Goal: Transaction & Acquisition: Purchase product/service

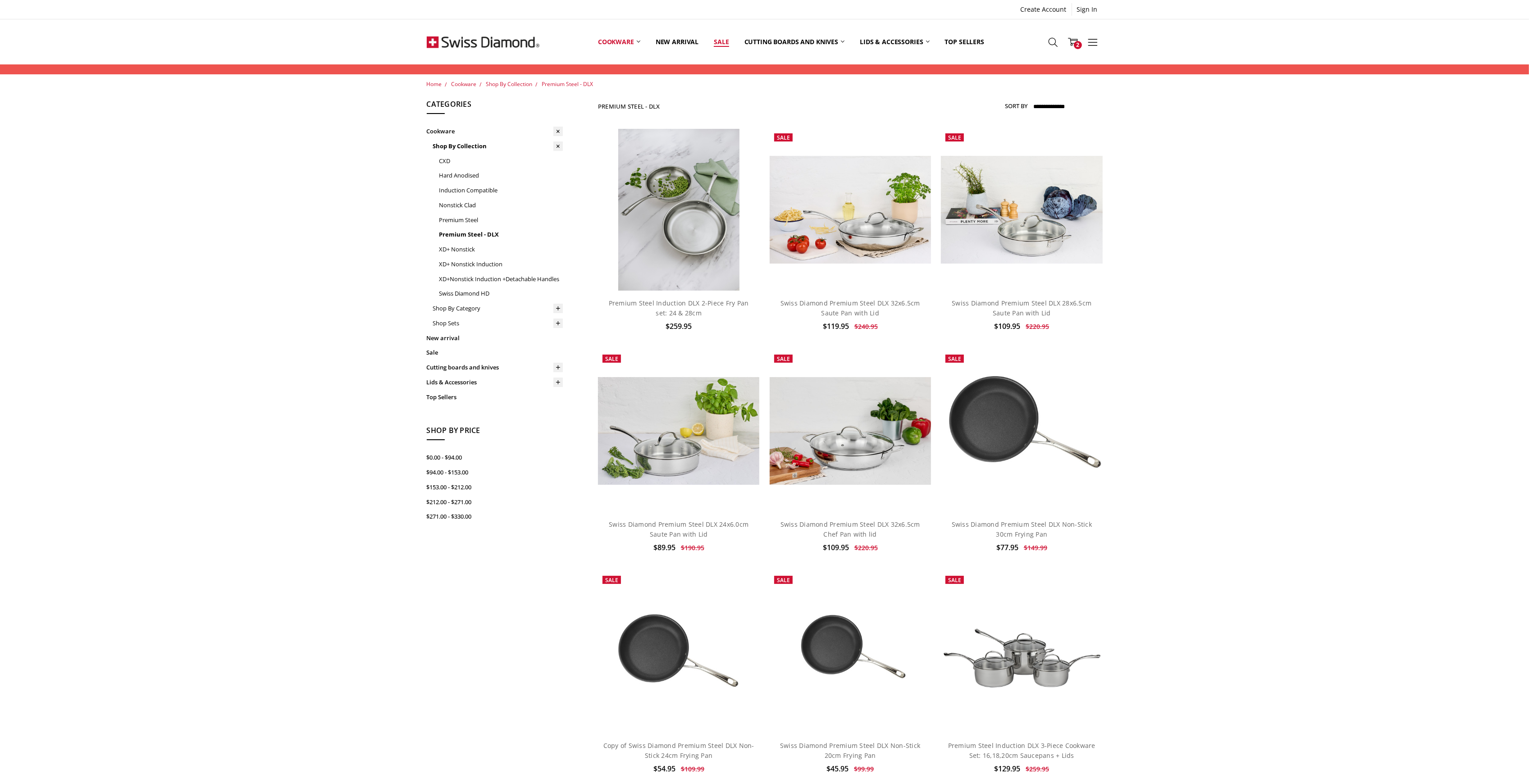
click at [726, 42] on link "Sale" at bounding box center [721, 41] width 30 height 40
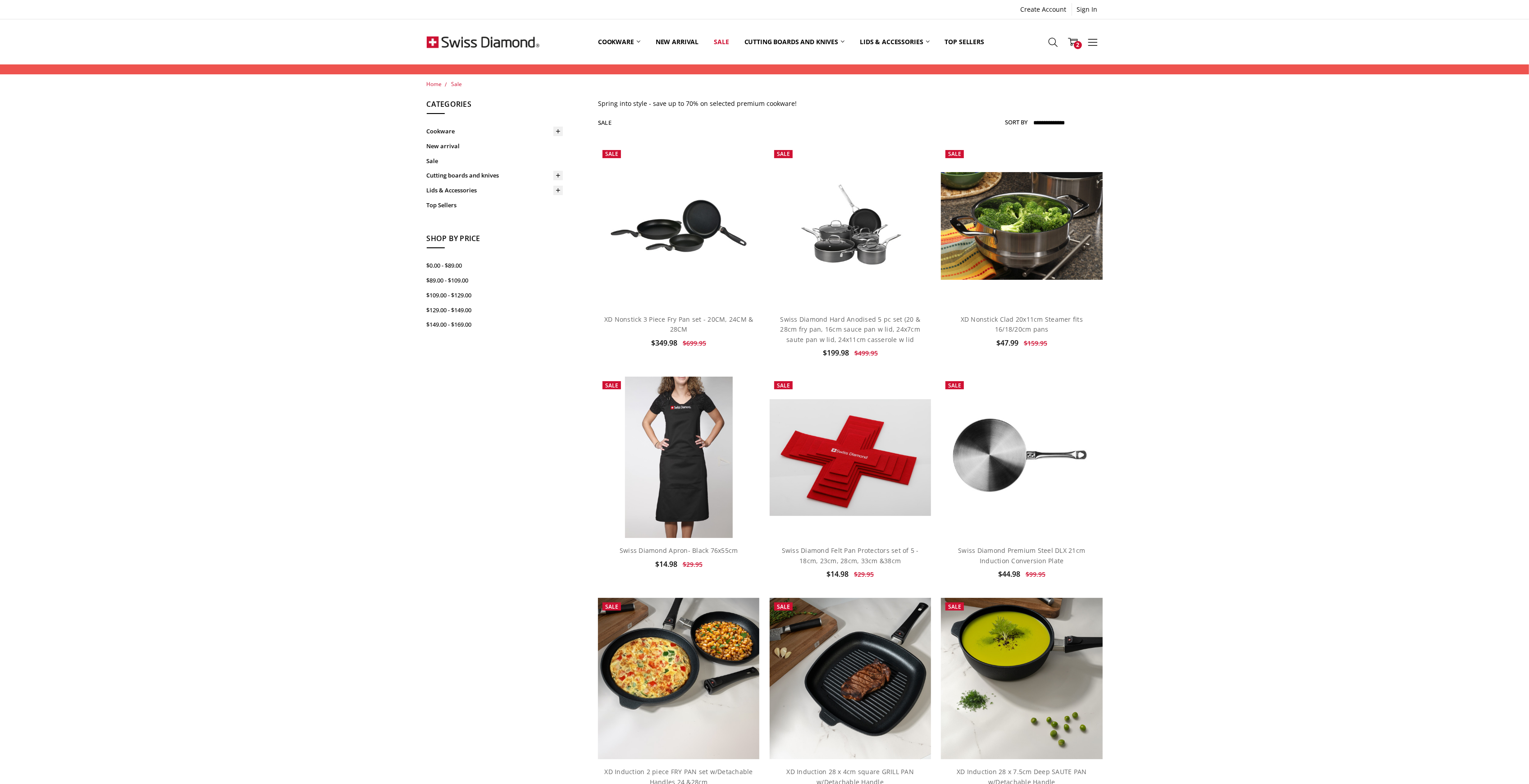
click at [602, 11] on ul "Create Account Sign In" at bounding box center [764, 9] width 676 height 13
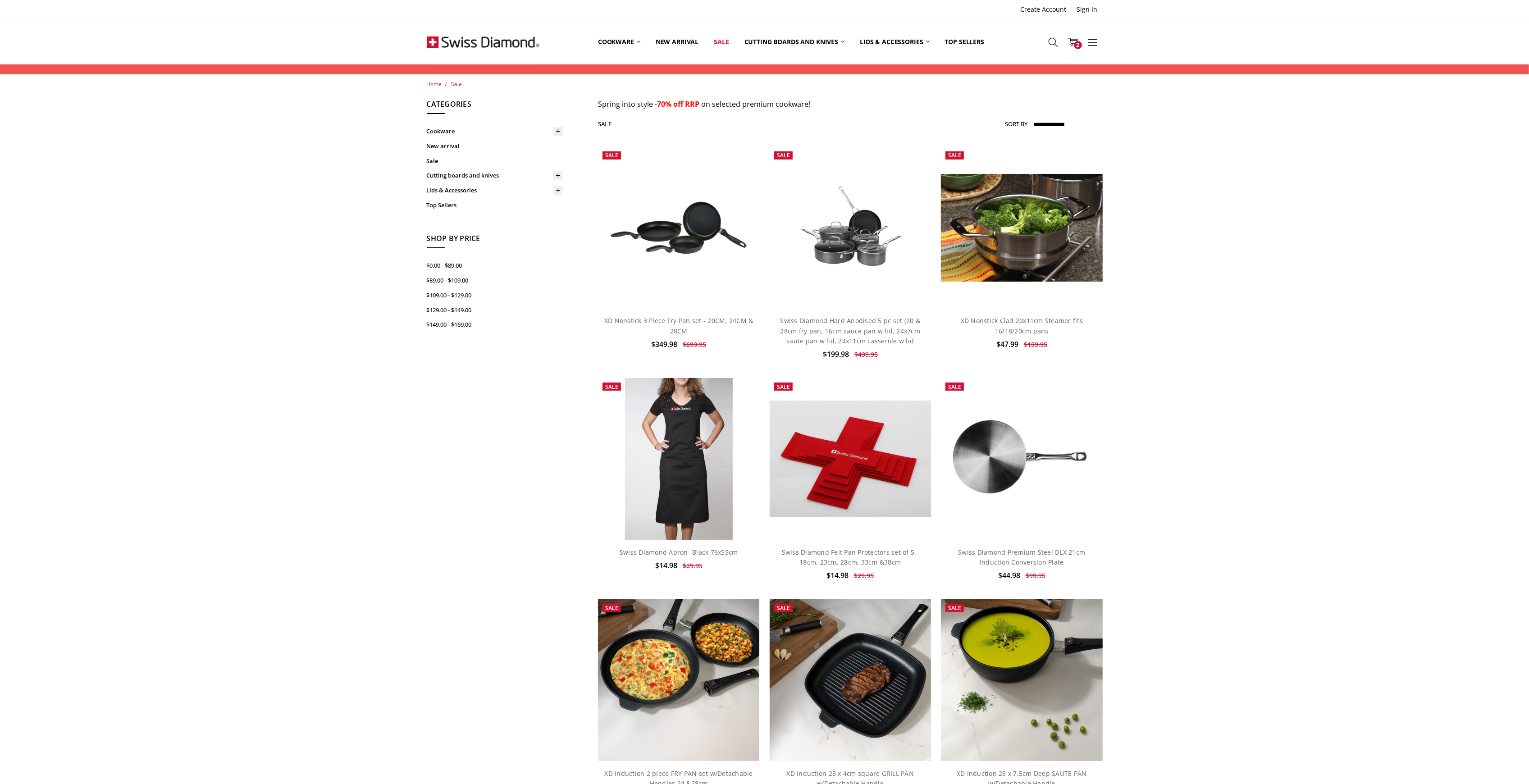
click at [177, 315] on div "Home Sale Show Filters Filter Browse by Categories Cookware Shop By Collection …" at bounding box center [764, 560] width 1529 height 962
click at [448, 35] on img at bounding box center [482, 42] width 112 height 45
click at [1311, 446] on div "Home Sale Show Filters Filter Browse by Categories Cookware Shop By Collection …" at bounding box center [764, 560] width 1529 height 962
click at [1312, 446] on div "Home Sale Show Filters Filter Browse by Categories Cookware Shop By Collection …" at bounding box center [764, 560] width 1529 height 962
click at [492, 39] on img at bounding box center [482, 42] width 112 height 45
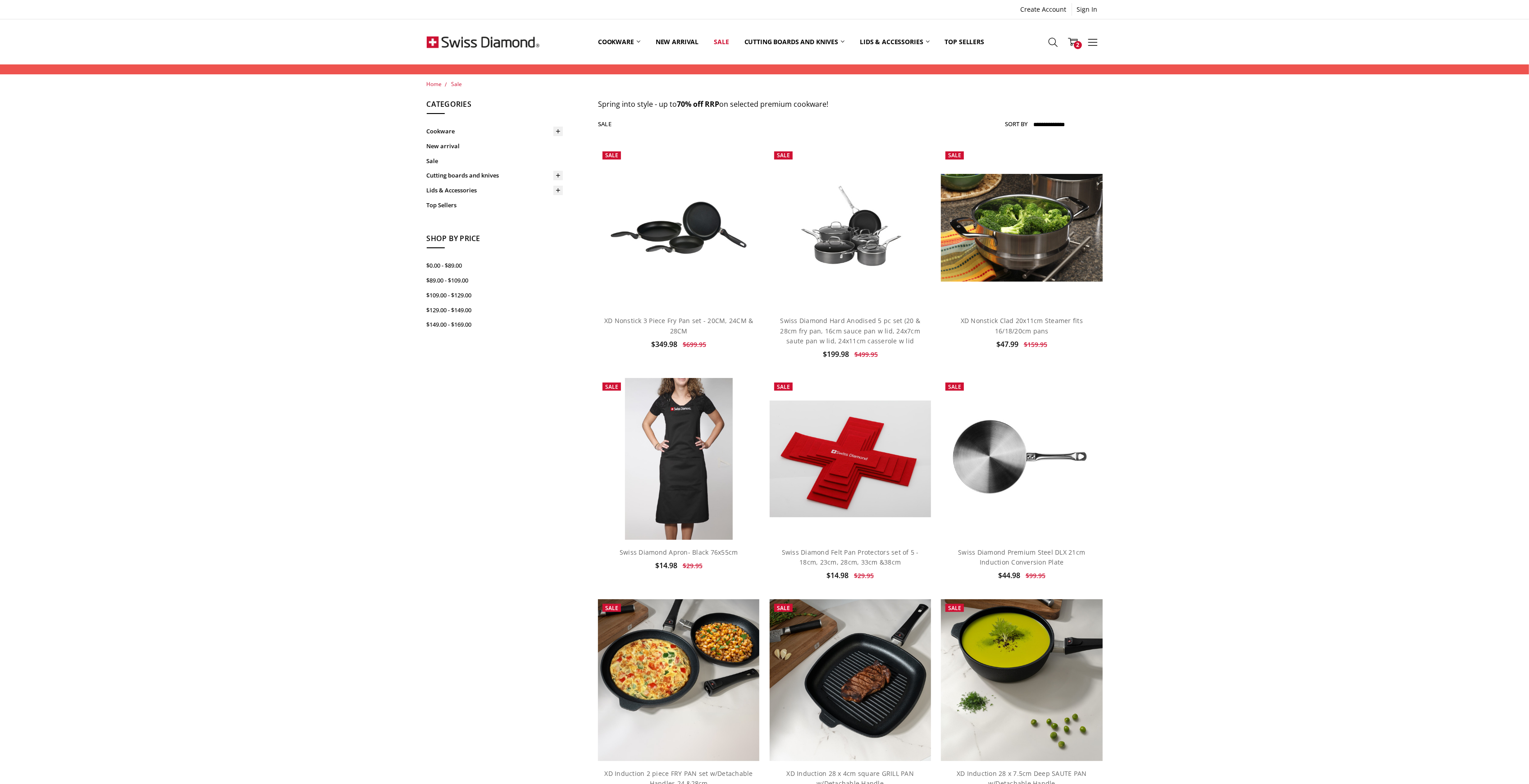
click at [456, 39] on img at bounding box center [482, 42] width 112 height 45
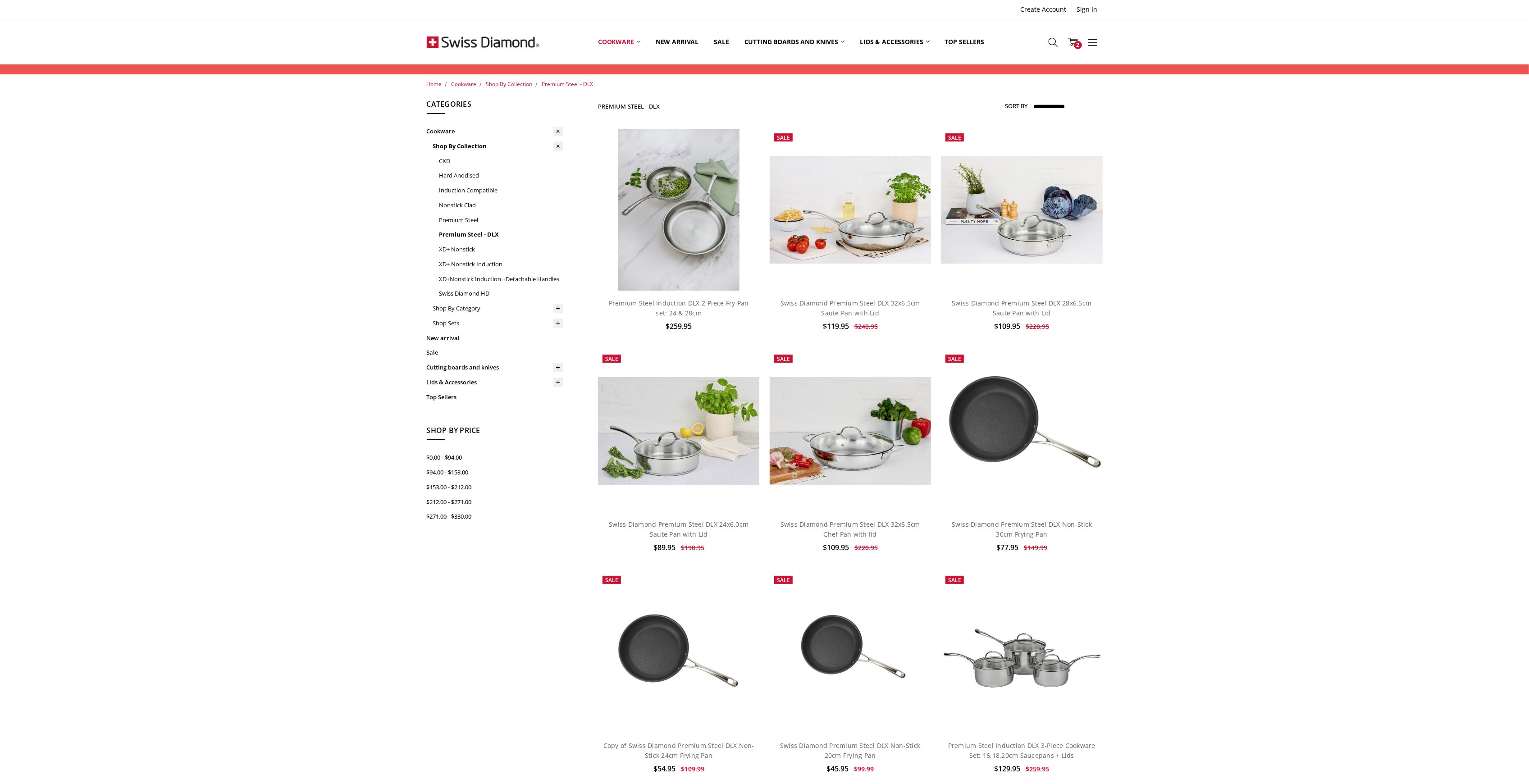
click at [518, 42] on img at bounding box center [482, 42] width 112 height 45
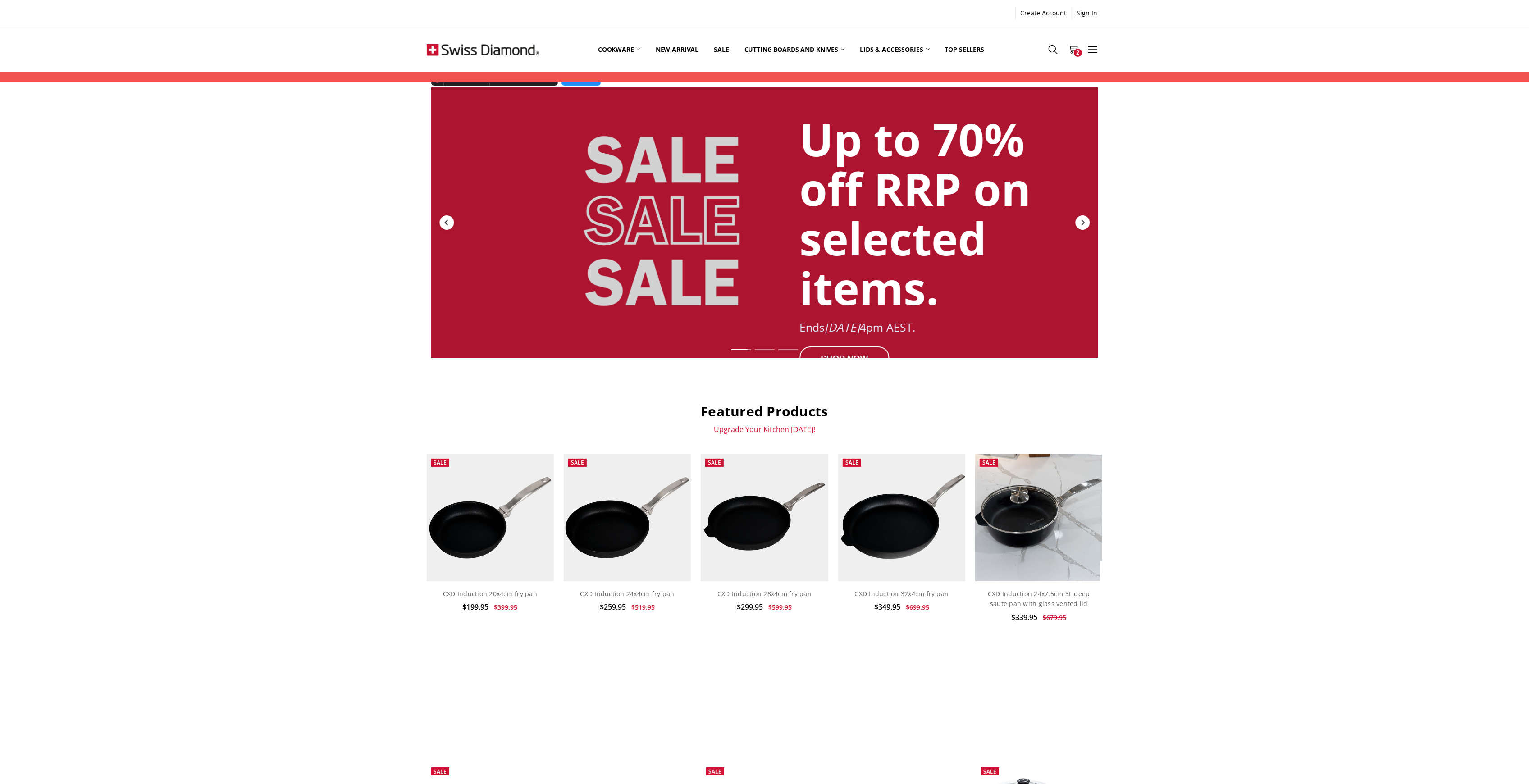
click at [441, 222] on div "Previous" at bounding box center [446, 223] width 14 height 14
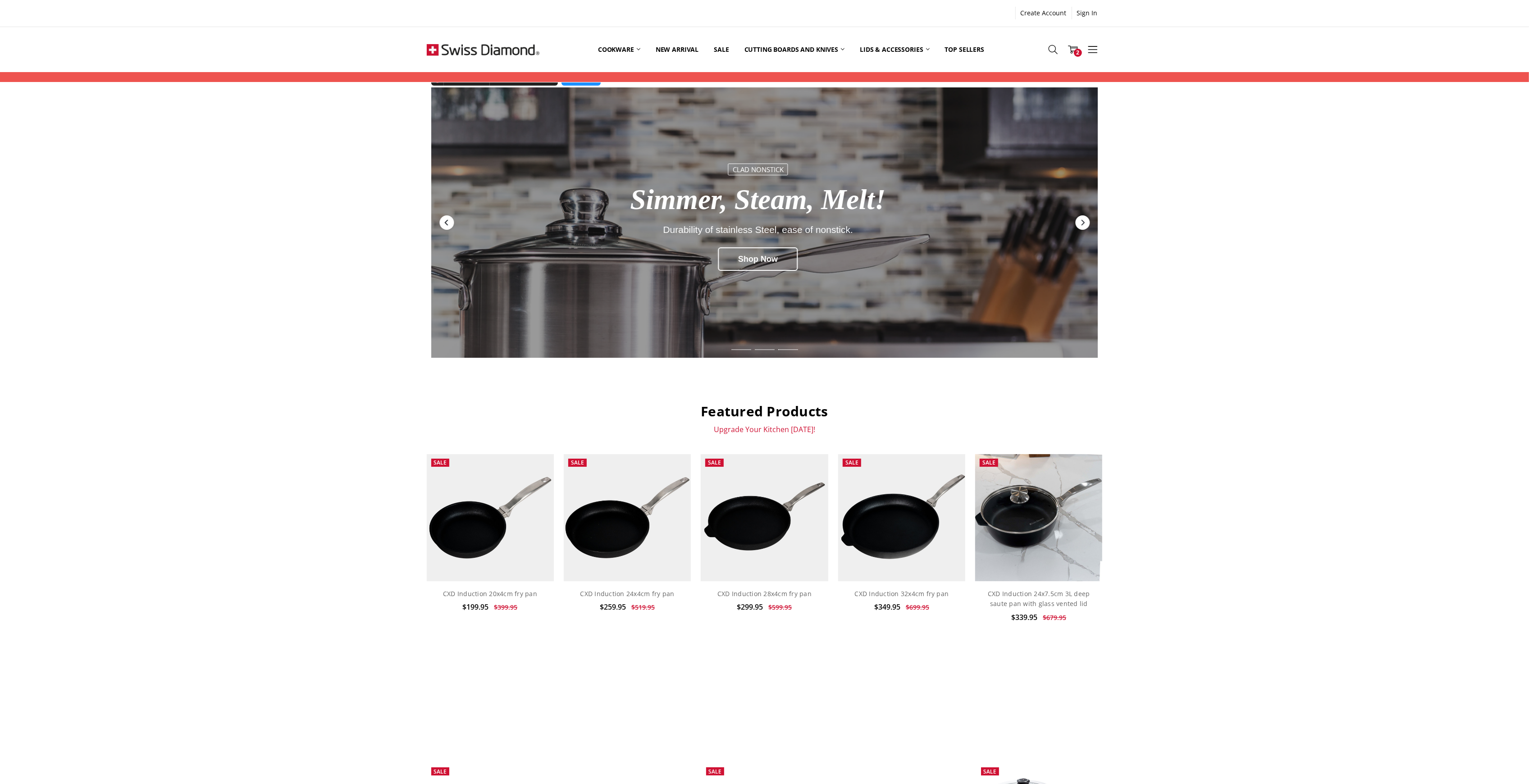
click at [440, 222] on div "Previous" at bounding box center [446, 223] width 14 height 14
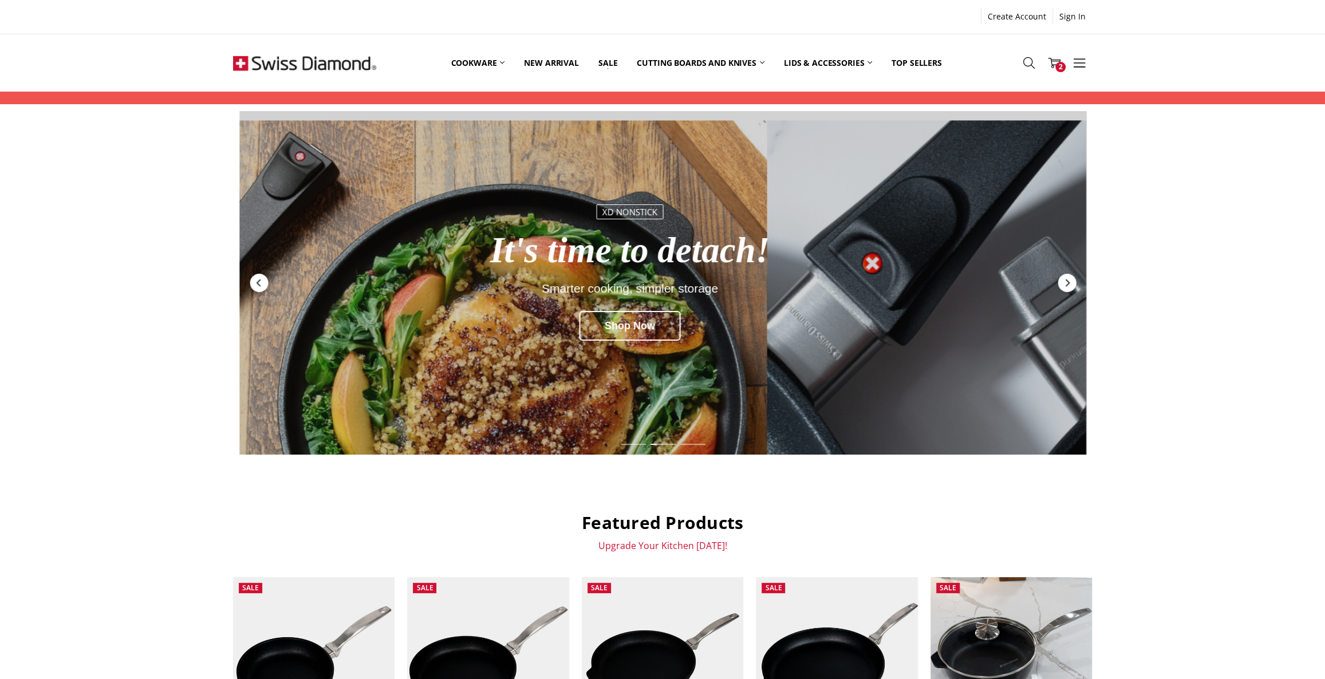
click at [304, 62] on img at bounding box center [304, 62] width 143 height 57
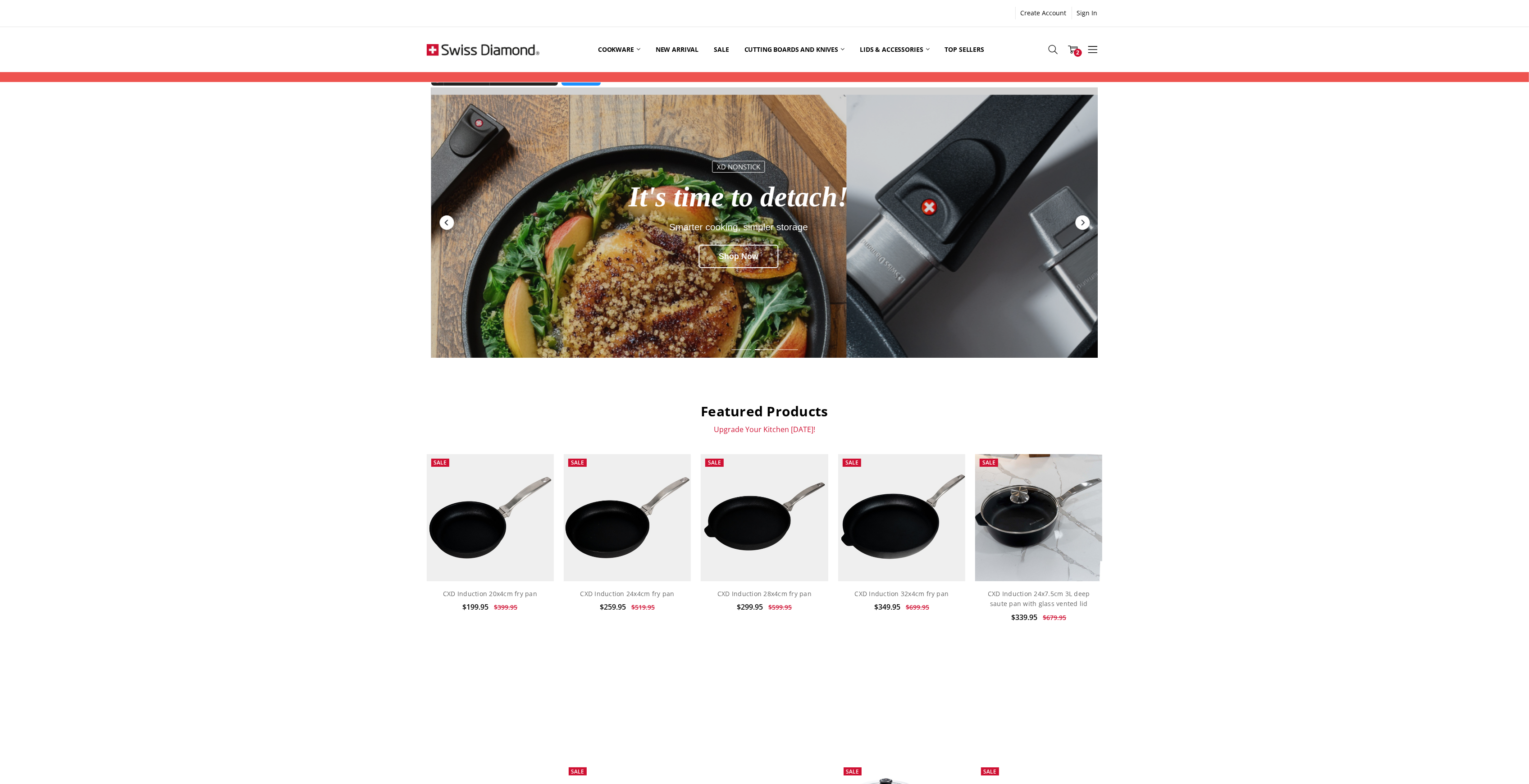
click at [446, 219] on div "Previous" at bounding box center [446, 223] width 14 height 14
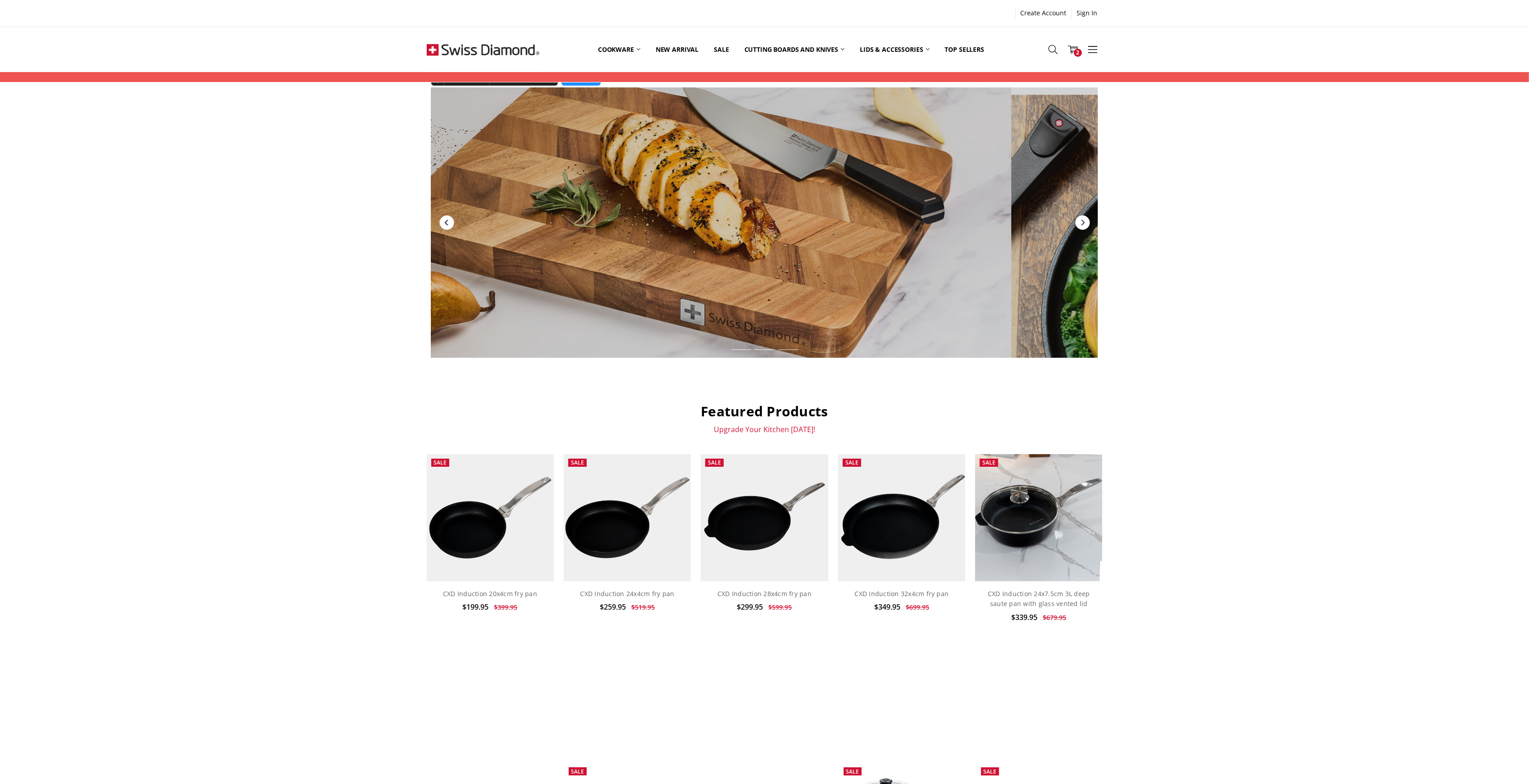
click at [446, 219] on div "Previous" at bounding box center [446, 223] width 14 height 14
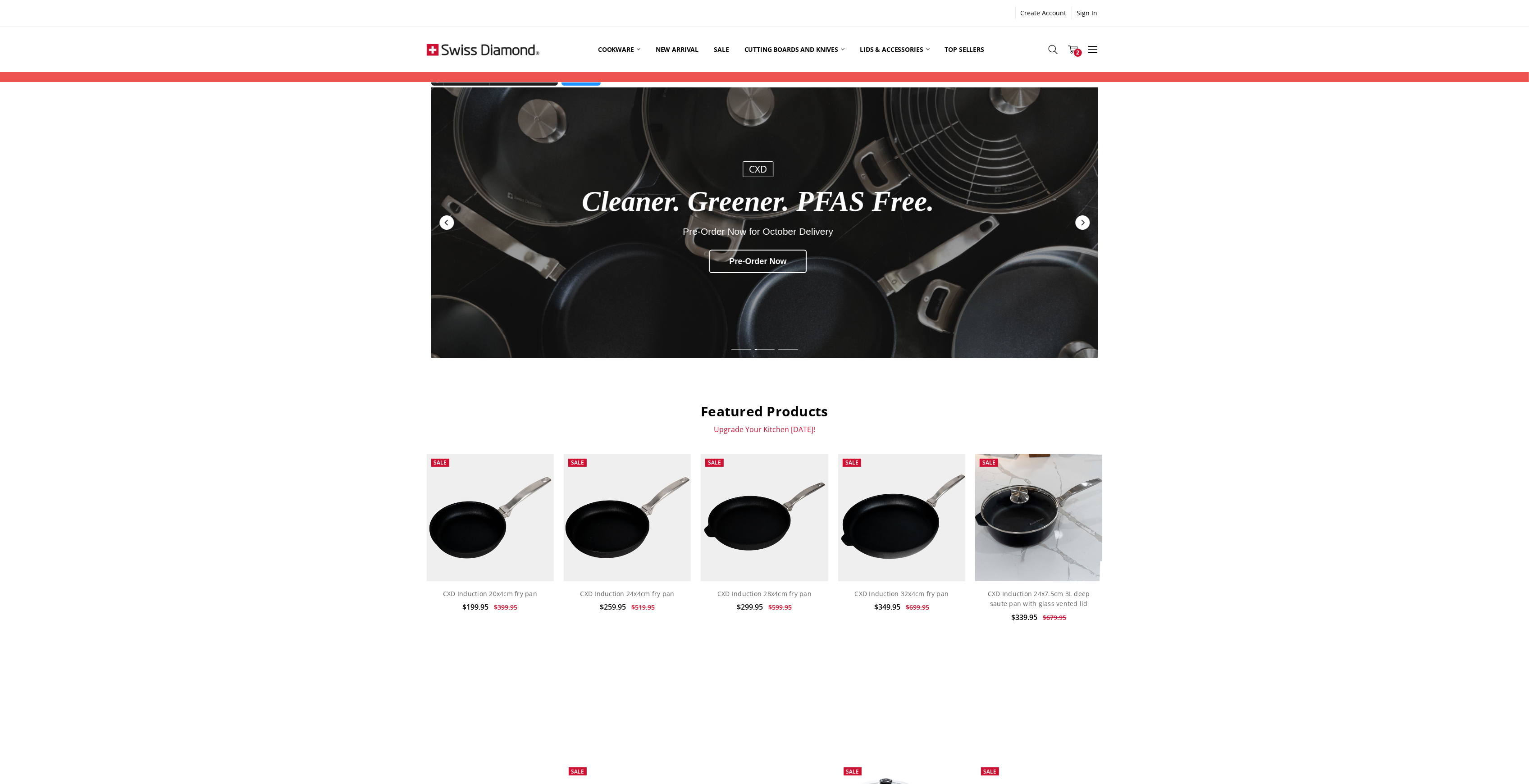
click at [446, 219] on div "Previous" at bounding box center [446, 223] width 14 height 14
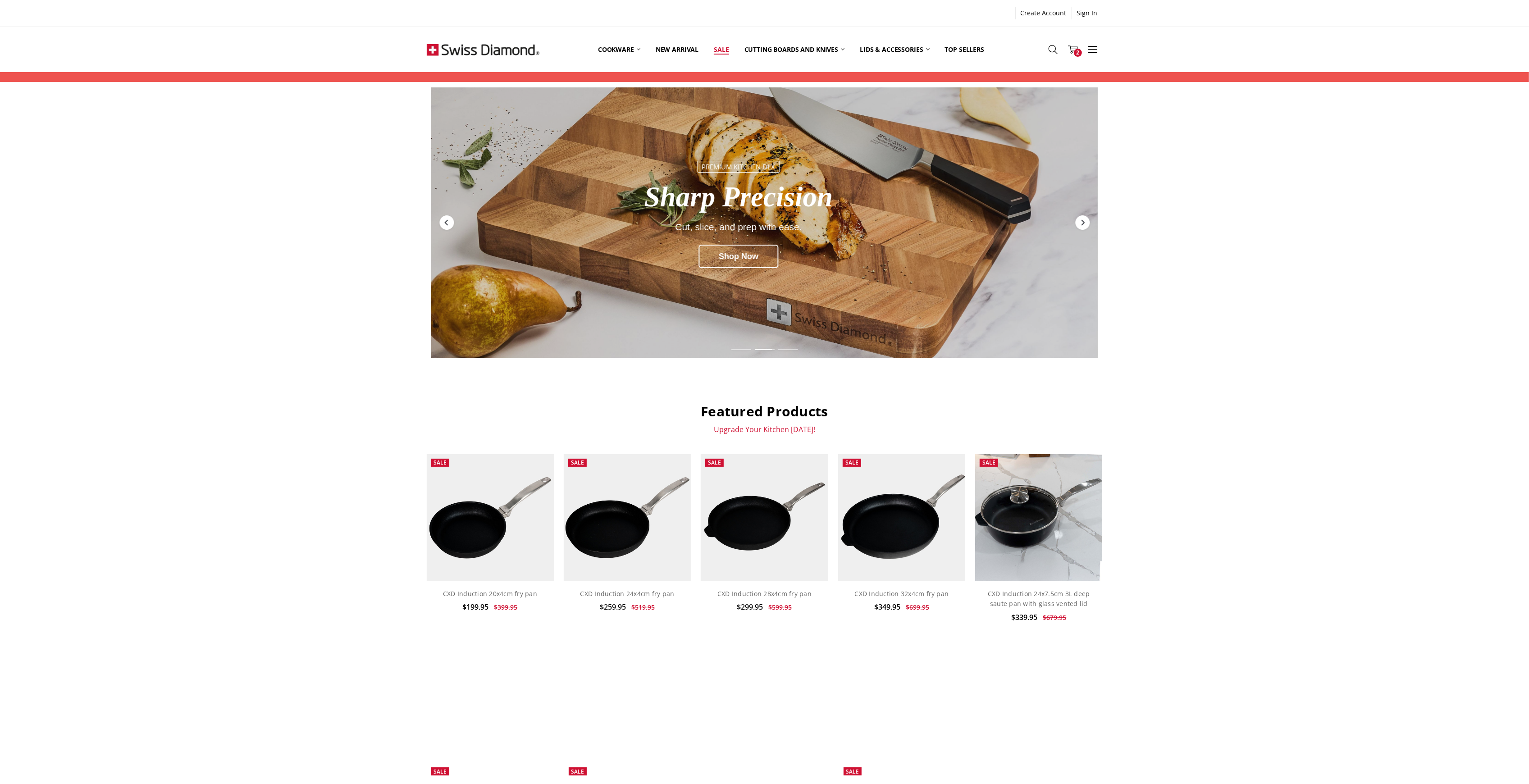
click at [724, 47] on link "Sale" at bounding box center [721, 49] width 30 height 40
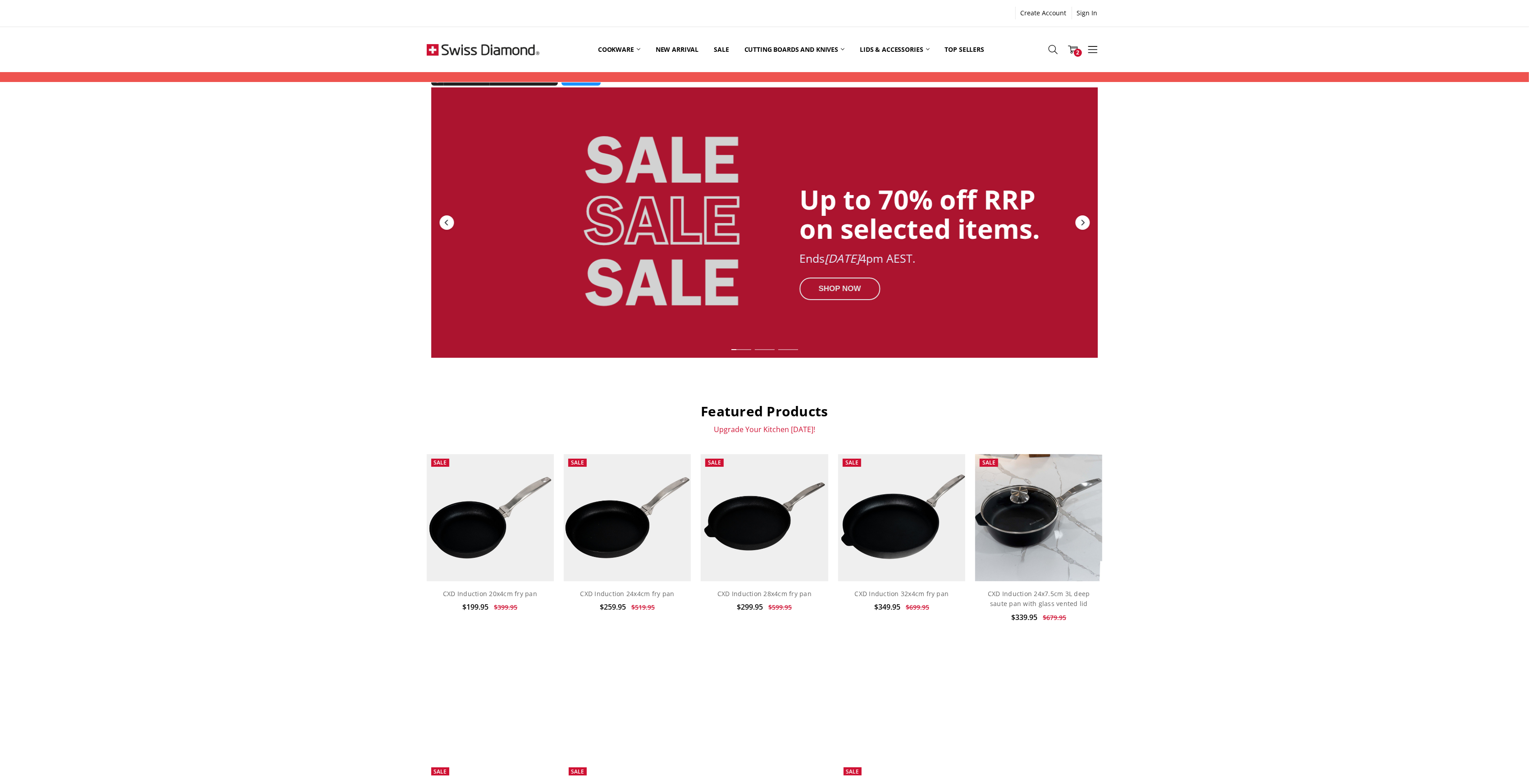
click at [837, 287] on div "SHOP NOW" at bounding box center [839, 289] width 81 height 23
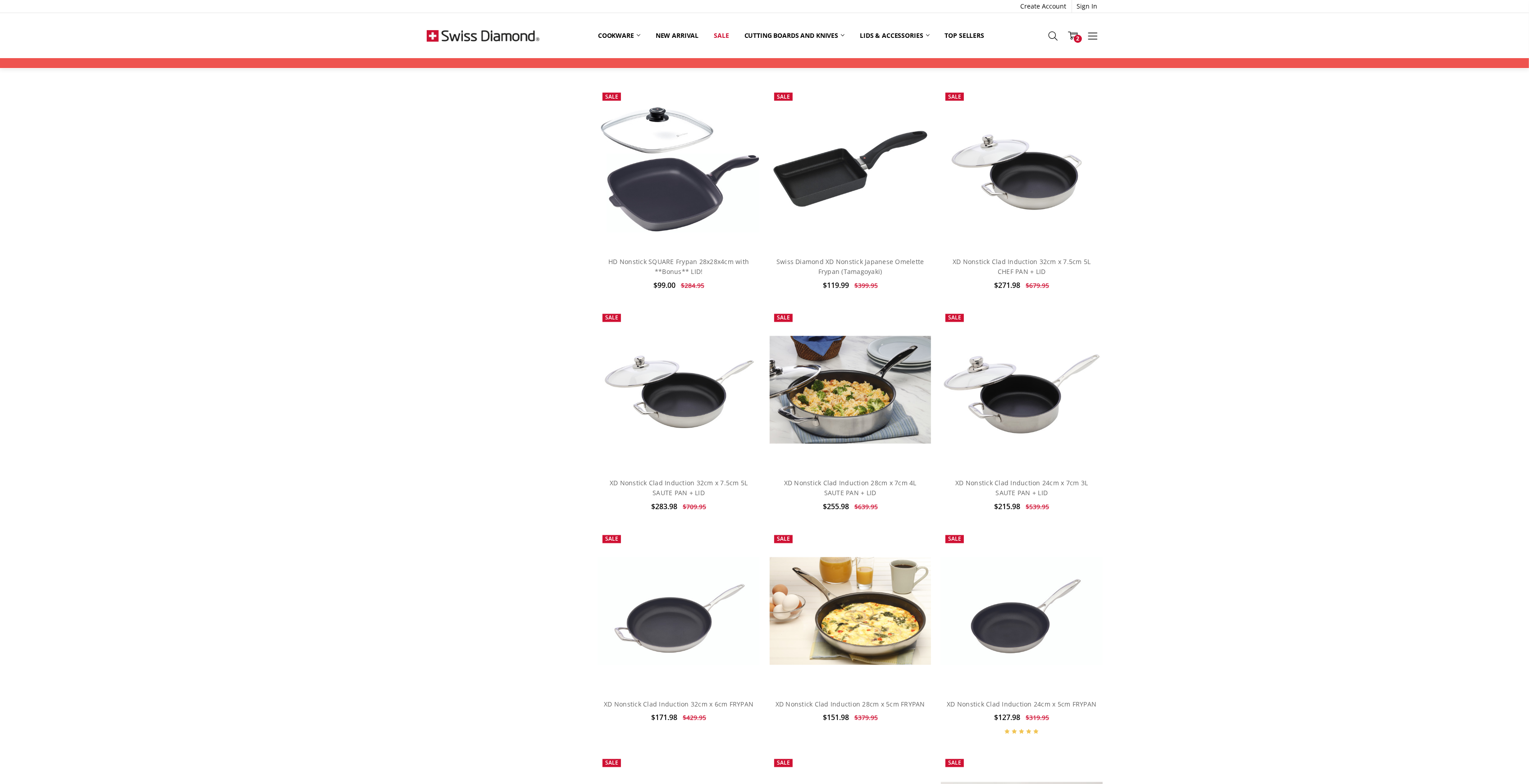
scroll to position [2027, 0]
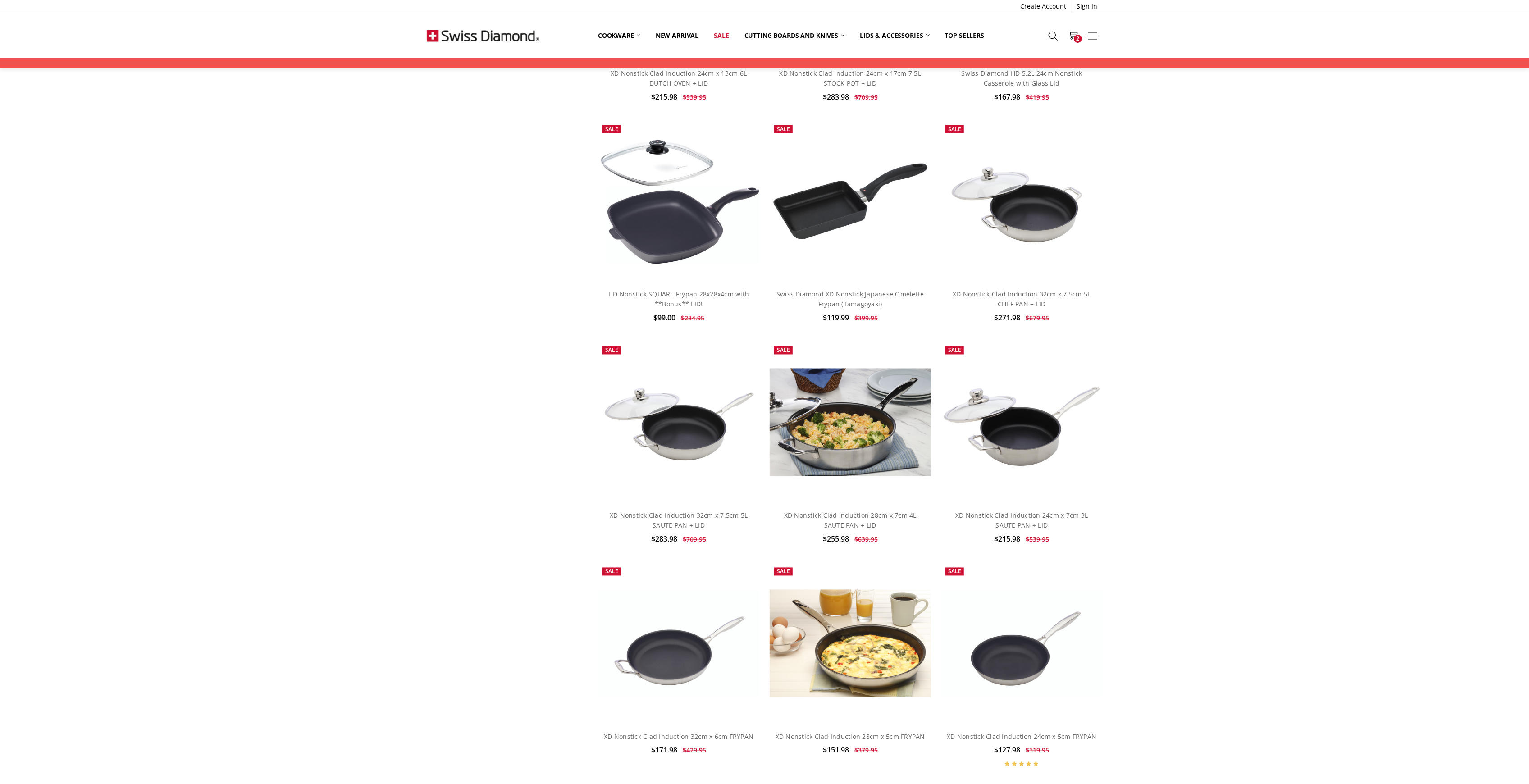
drag, startPoint x: 315, startPoint y: 287, endPoint x: 326, endPoint y: 282, distance: 12.1
click at [315, 287] on div "Home Sale Show Filters Filter Browse by Categories Cookware Shop By Collection …" at bounding box center [764, 775] width 1529 height 5443
click at [673, 37] on link "New arrival" at bounding box center [677, 35] width 58 height 20
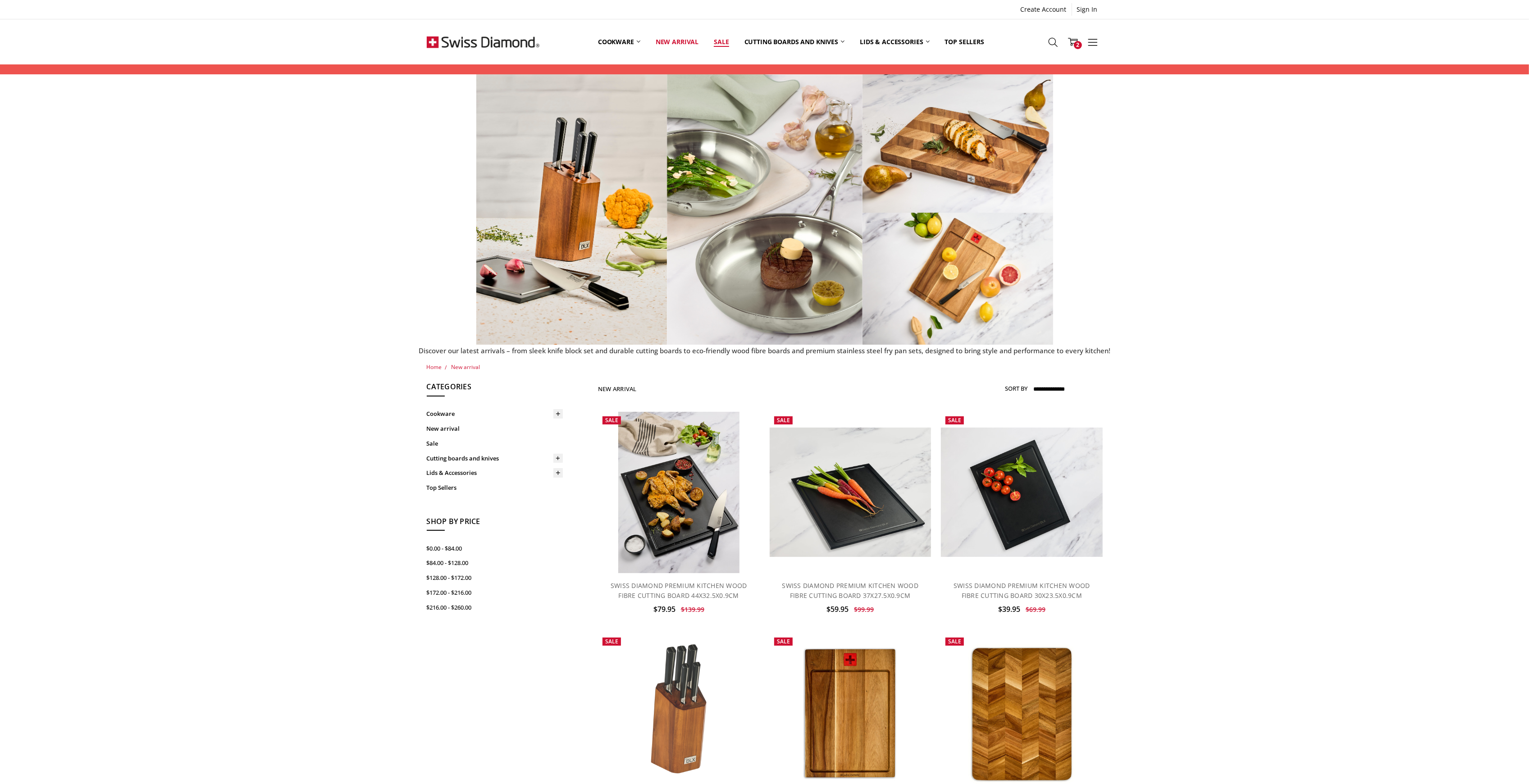
click at [723, 44] on link "Sale" at bounding box center [721, 41] width 30 height 40
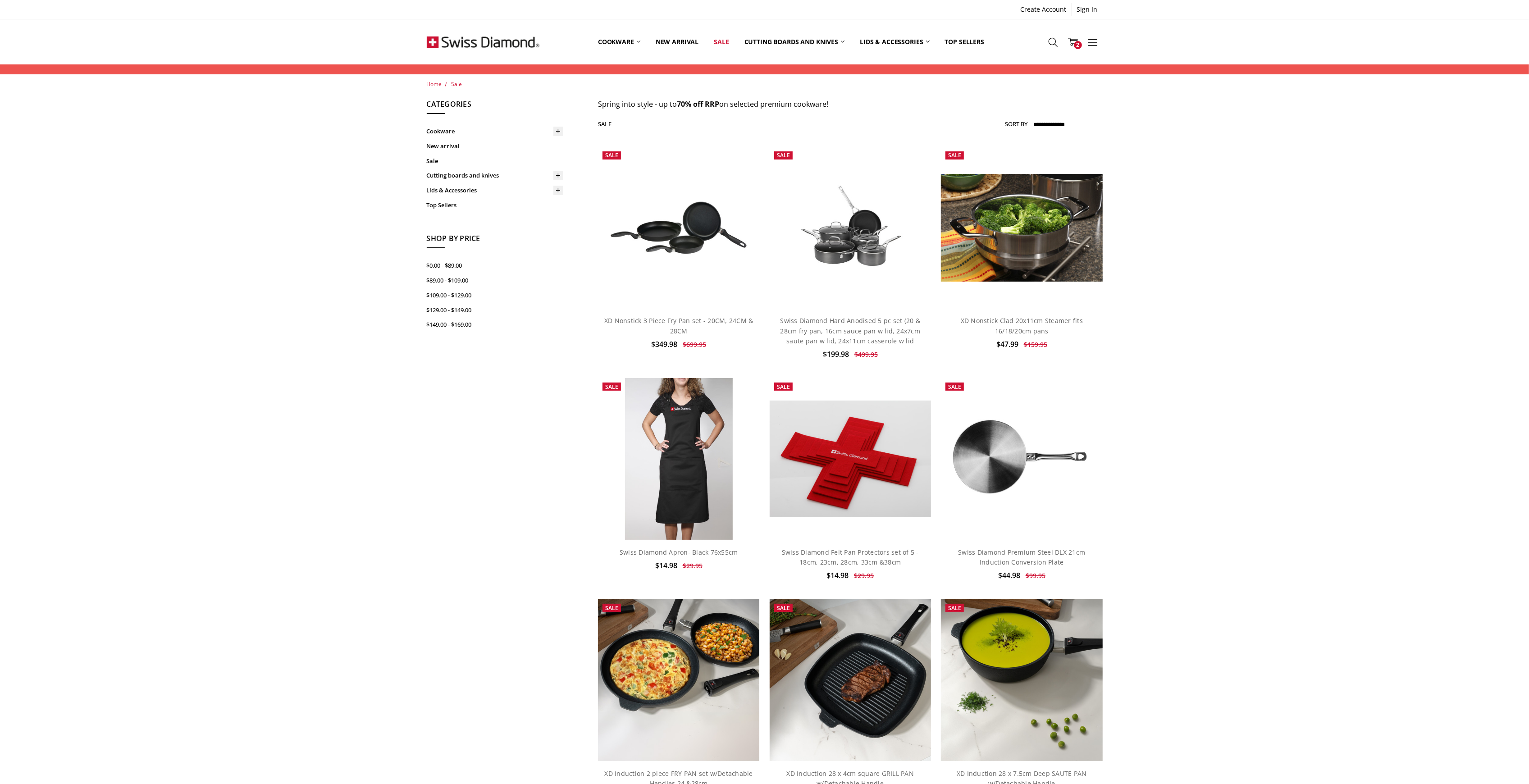
click at [493, 44] on img at bounding box center [482, 42] width 112 height 45
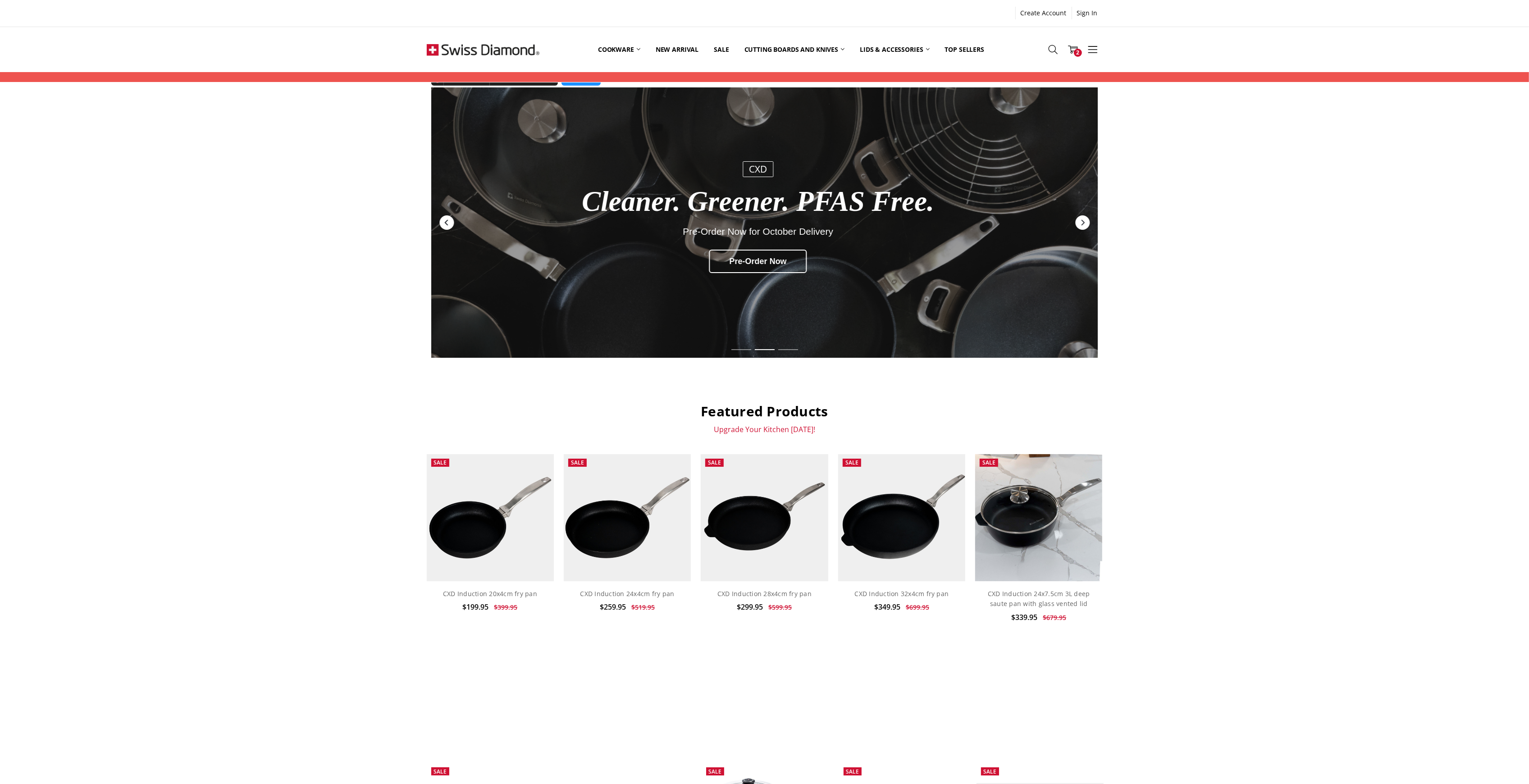
click at [449, 222] on icon "Previous" at bounding box center [446, 222] width 7 height 7
click at [444, 226] on icon "Previous" at bounding box center [446, 222] width 7 height 7
click at [716, 50] on link "Sale" at bounding box center [721, 49] width 30 height 40
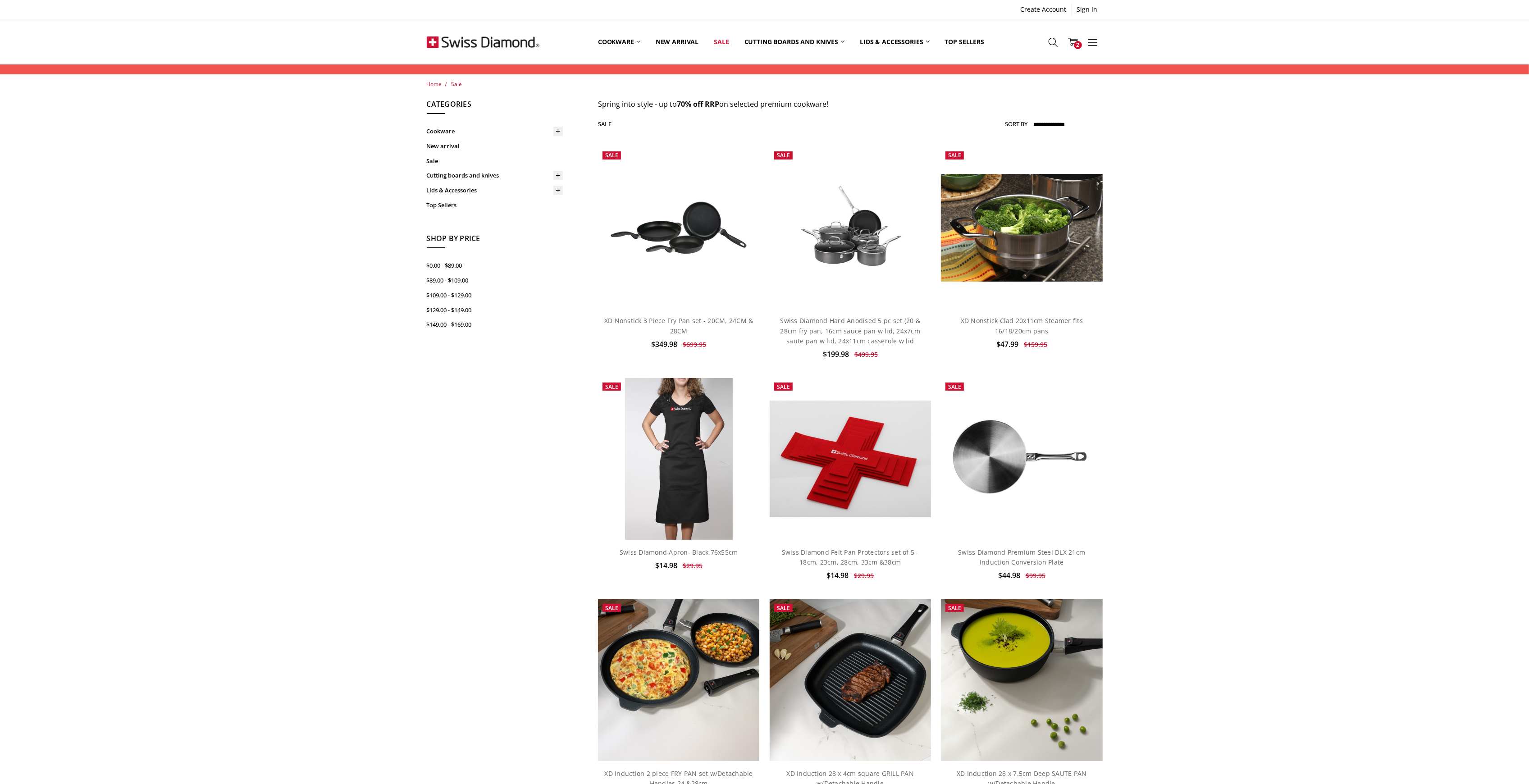
click at [1387, 389] on div "Home Sale Show Filters Filter Browse by Categories Cookware Shop By Collection …" at bounding box center [764, 560] width 1529 height 962
click at [303, 428] on div "Home Sale Show Filters Filter Browse by Categories Cookware Shop By Collection …" at bounding box center [764, 560] width 1529 height 962
click at [285, 244] on div "Home Sale Show Filters Filter Browse by Categories Cookware Shop By Collection …" at bounding box center [764, 560] width 1529 height 962
click at [525, 42] on img at bounding box center [482, 42] width 112 height 45
click at [318, 543] on div "Home Sale Show Filters Filter Browse by Categories Cookware Shop By Collection …" at bounding box center [764, 560] width 1529 height 962
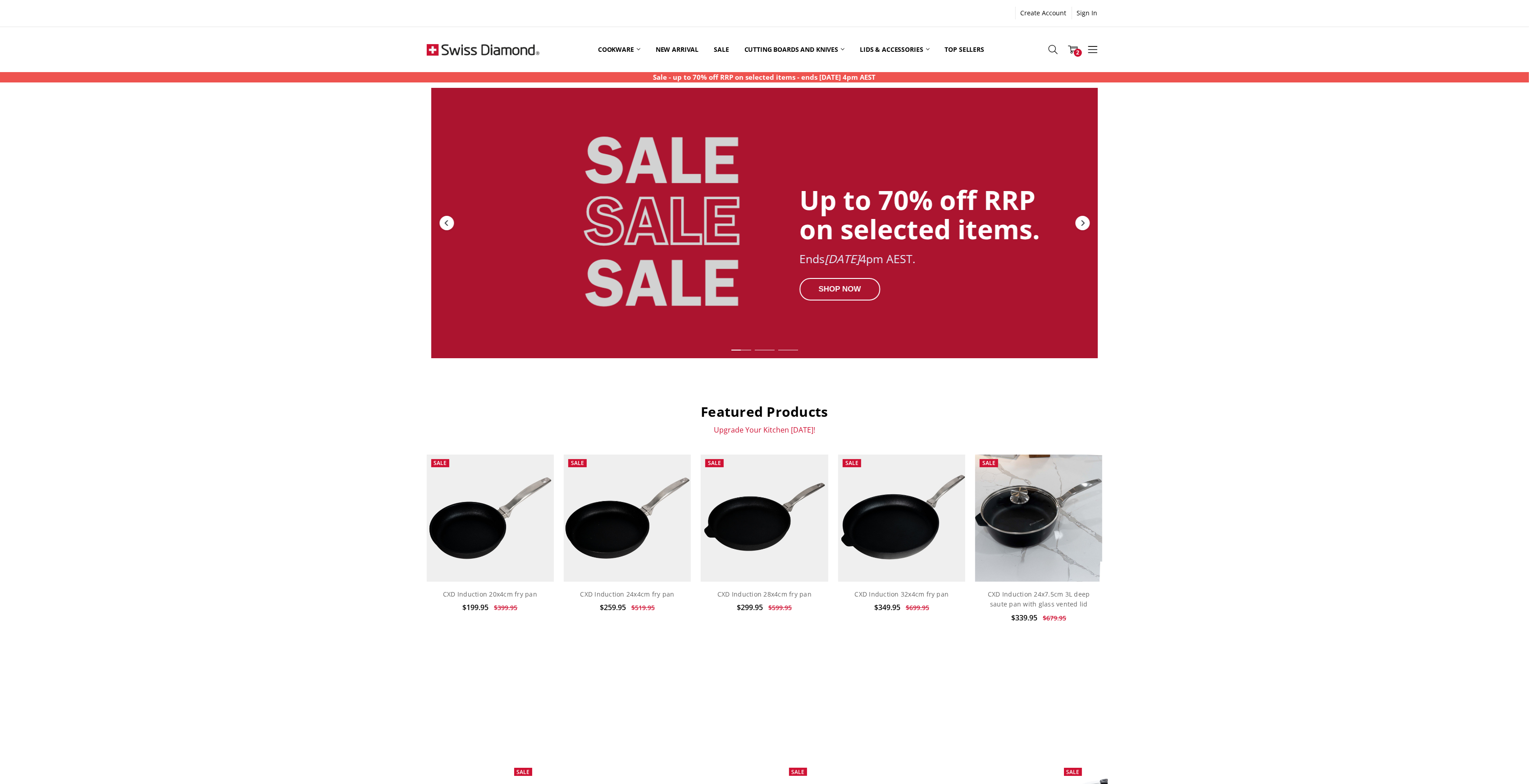
click at [1469, 466] on div "Up to 70% off RRP on selected items. Ends 29 Sept 2025 4pm AEST. SHOP NOW CXD C…" at bounding box center [764, 569] width 1529 height 963
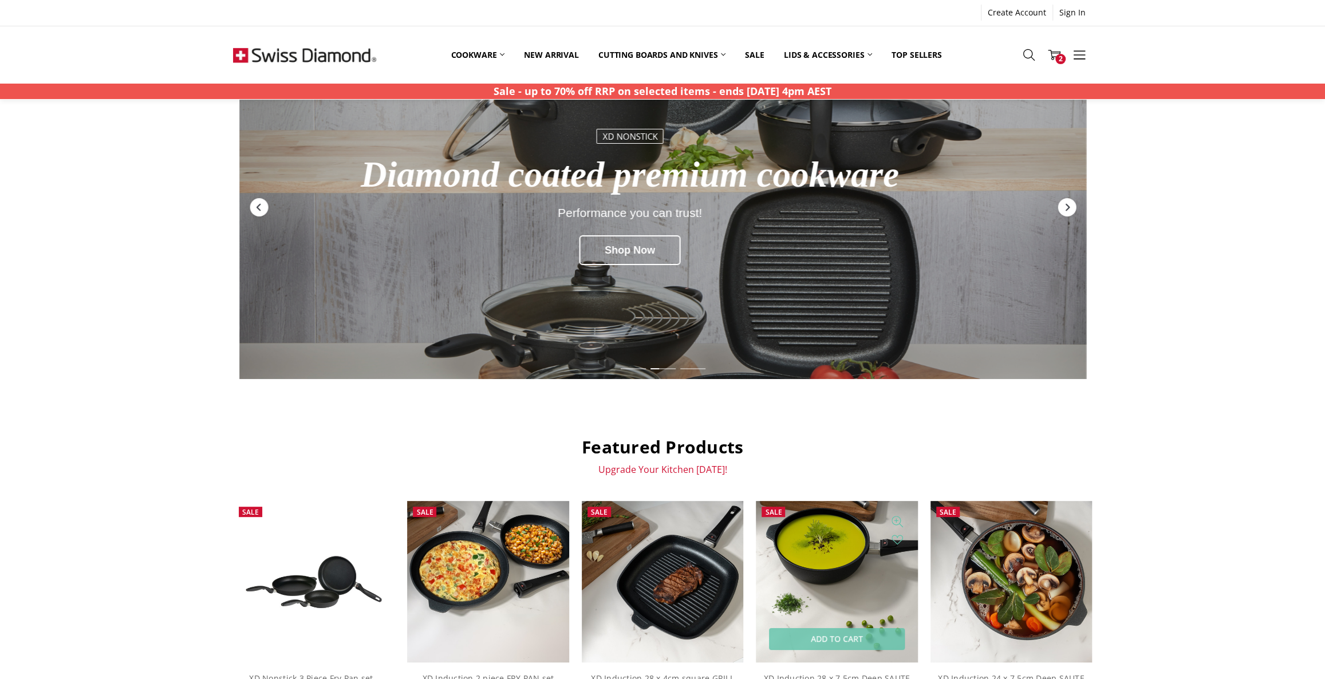
scroll to position [52, 0]
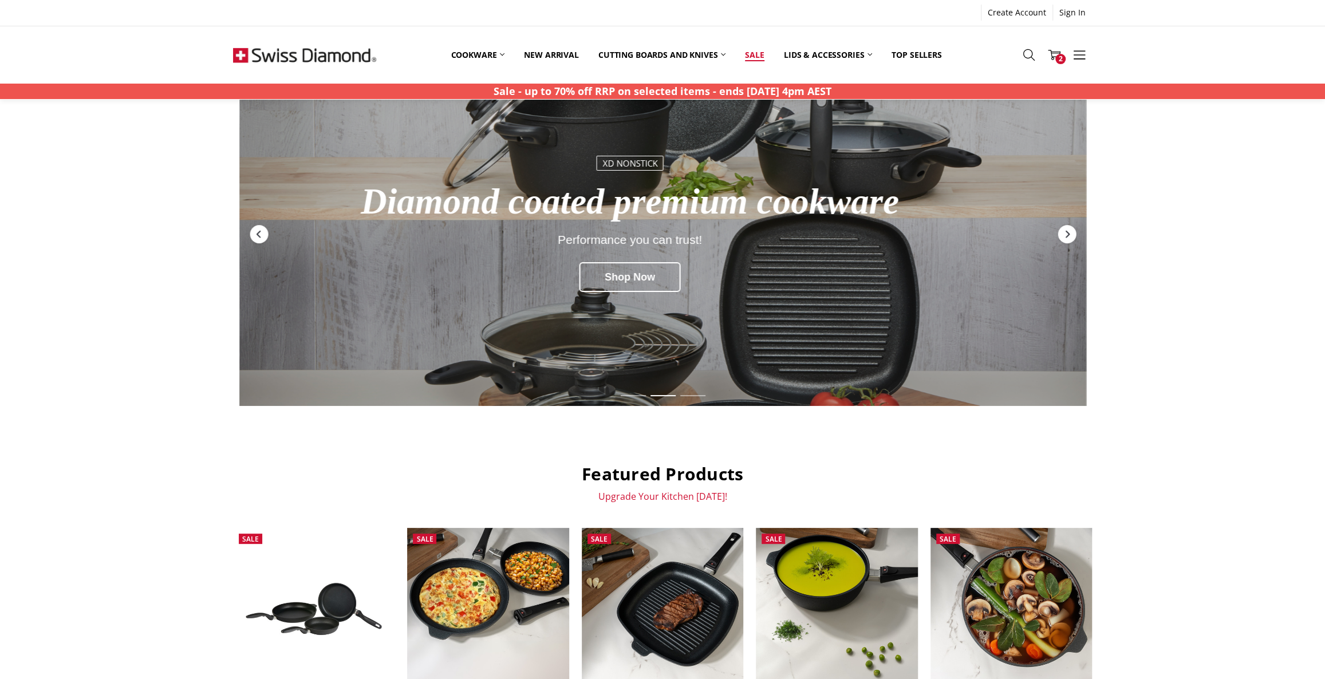
click at [756, 53] on link "Sale" at bounding box center [754, 54] width 38 height 25
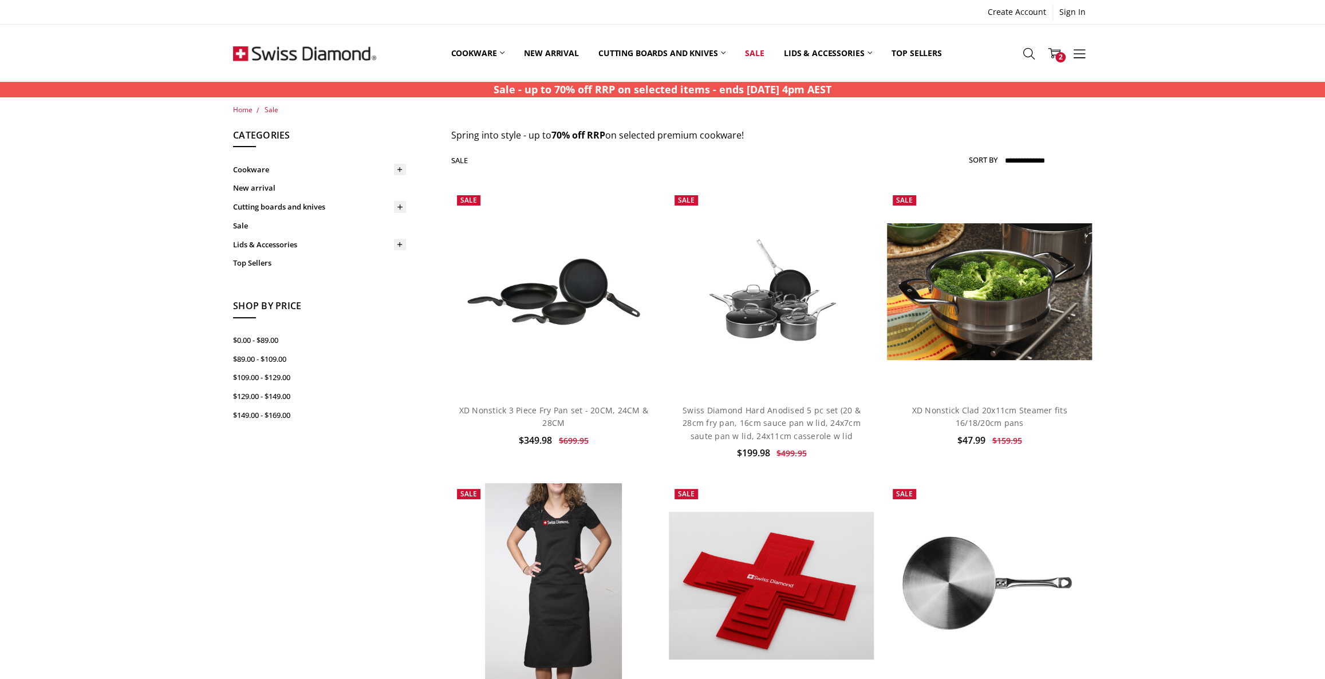
click at [255, 49] on img at bounding box center [304, 53] width 143 height 57
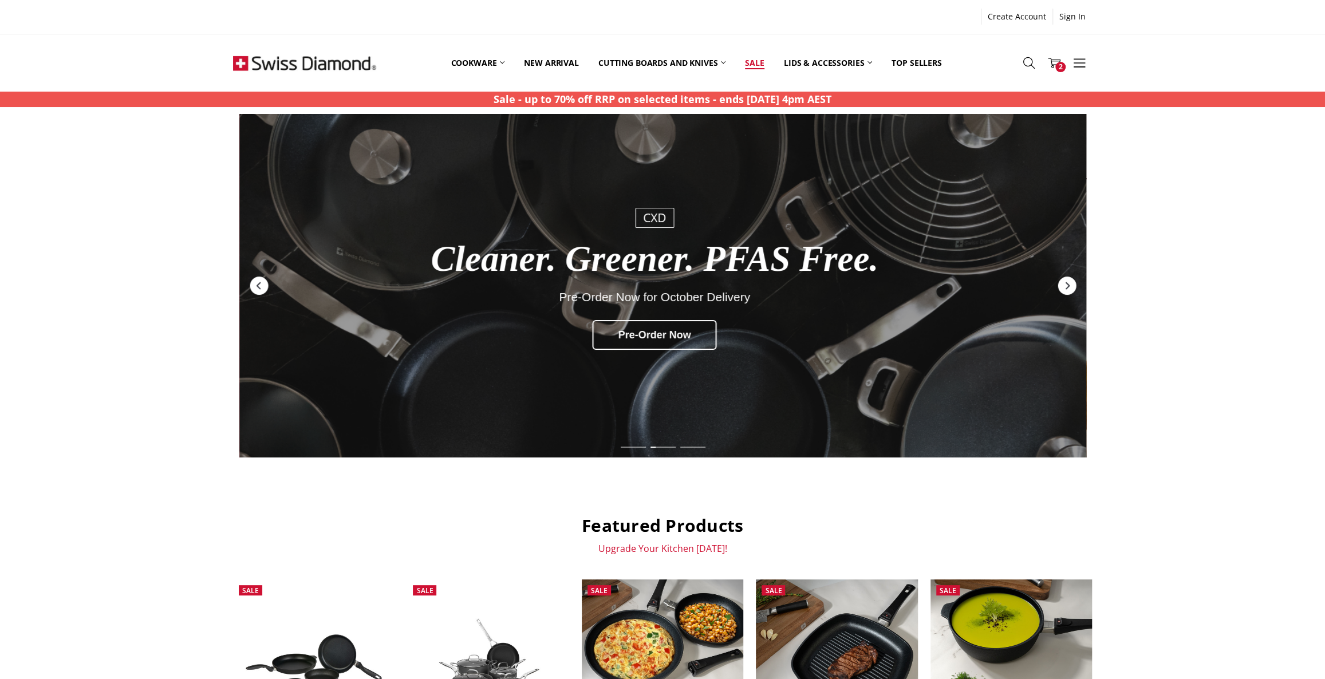
click at [760, 62] on link "Sale" at bounding box center [754, 62] width 38 height 51
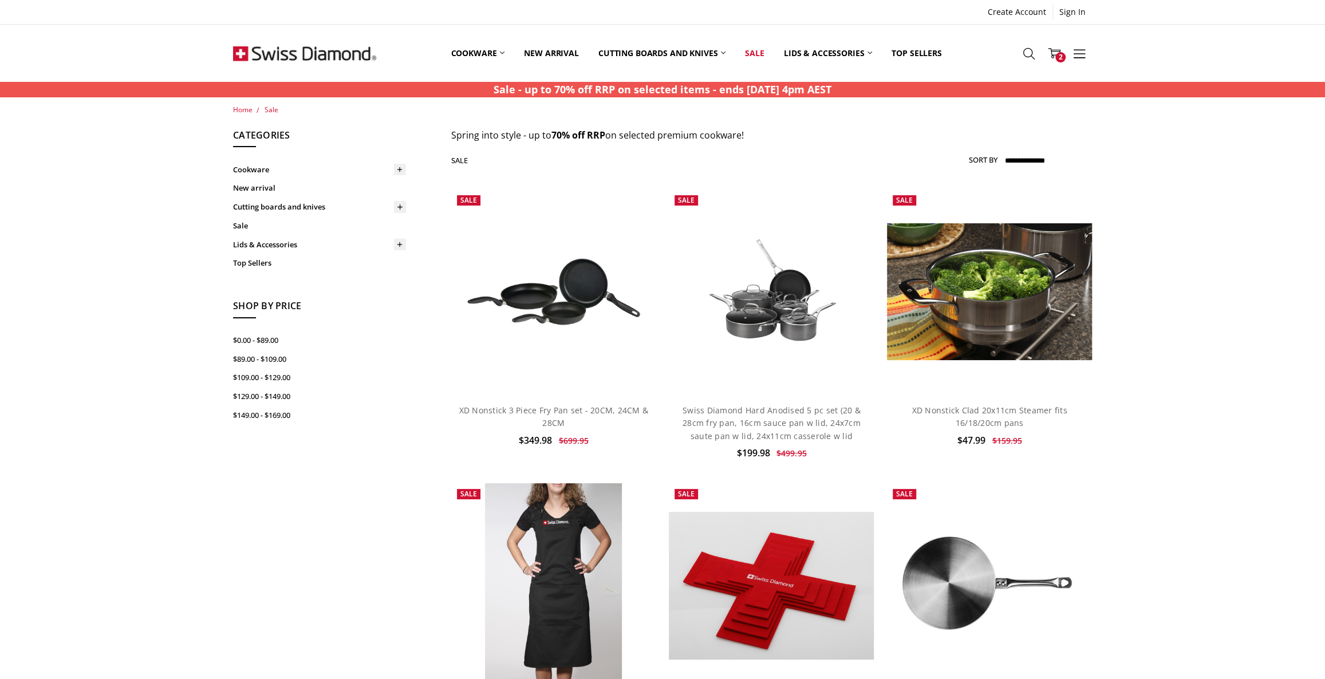
click at [309, 53] on img at bounding box center [304, 53] width 143 height 57
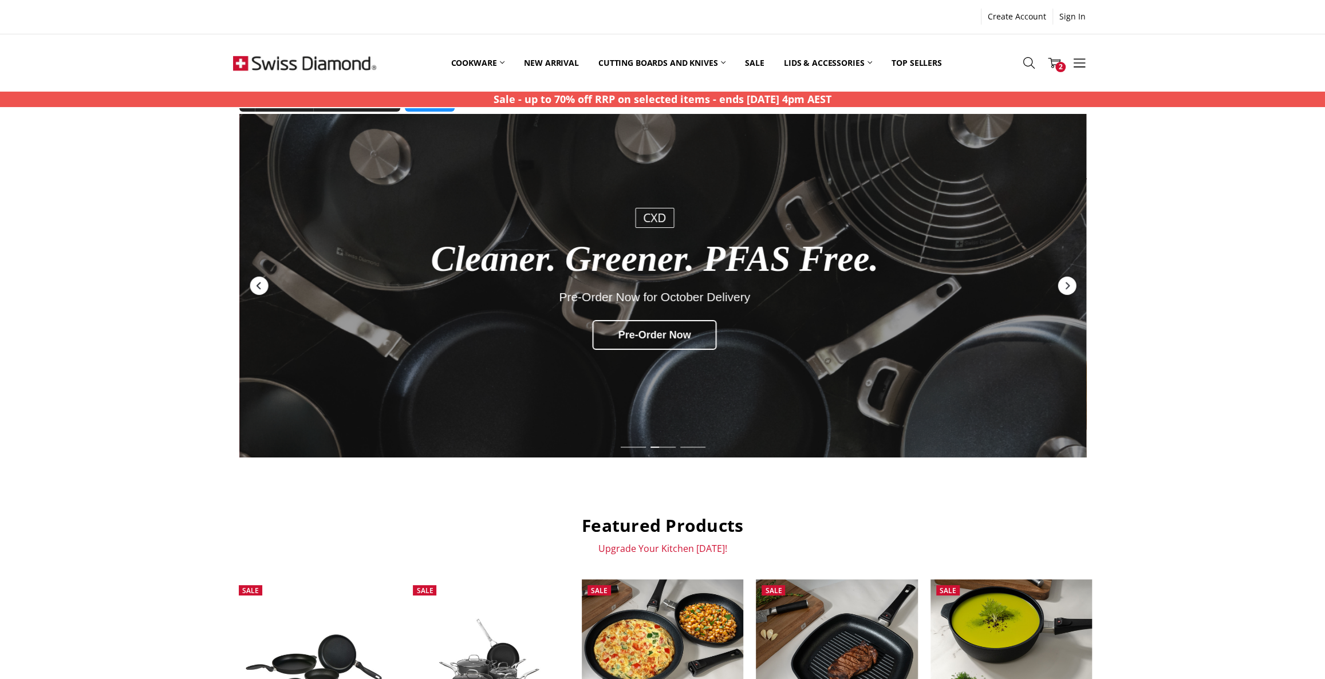
click at [258, 285] on icon "Previous" at bounding box center [258, 285] width 9 height 9
click at [259, 286] on icon "Previous" at bounding box center [258, 285] width 9 height 9
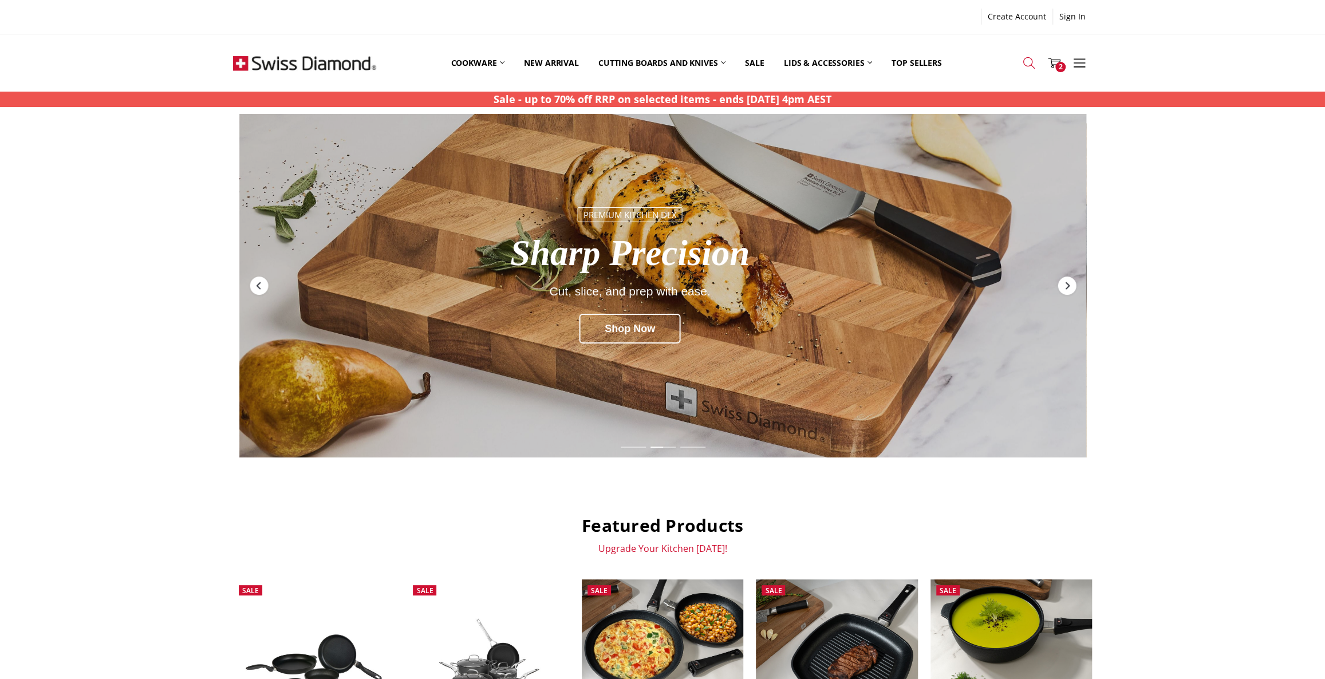
click at [1024, 60] on use at bounding box center [1029, 62] width 11 height 11
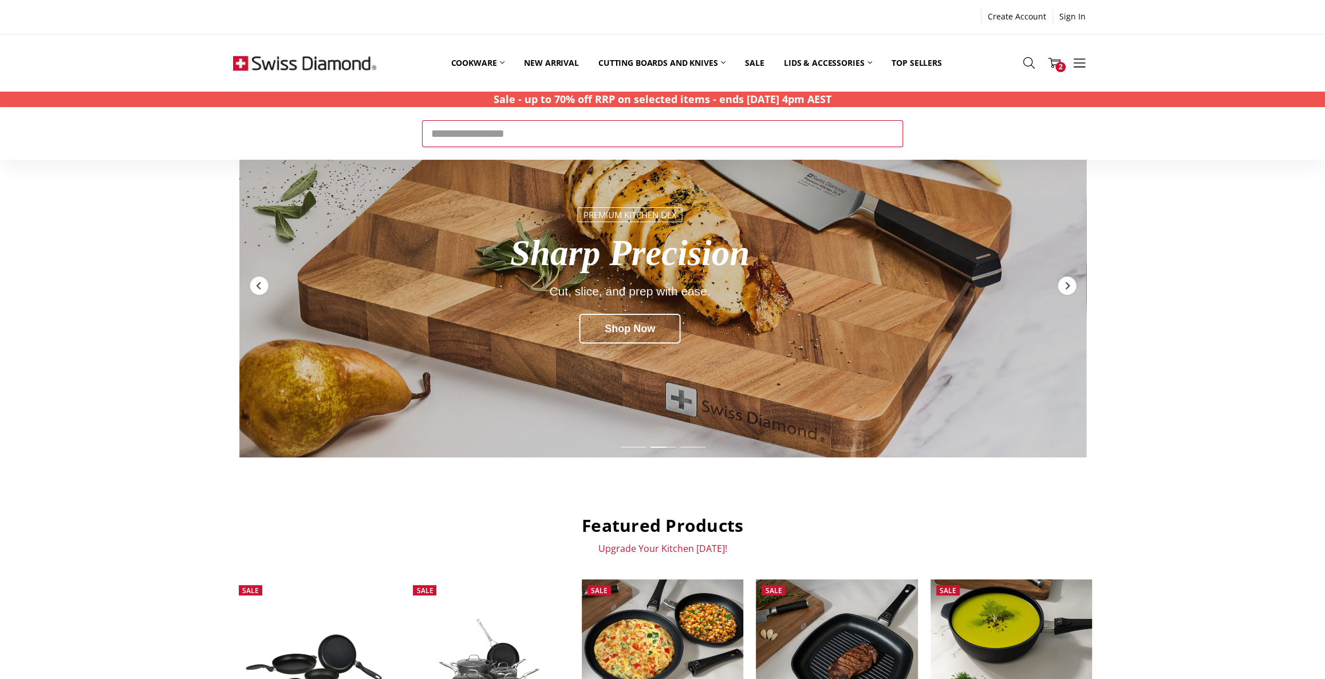
click at [607, 133] on input "Search" at bounding box center [662, 133] width 481 height 26
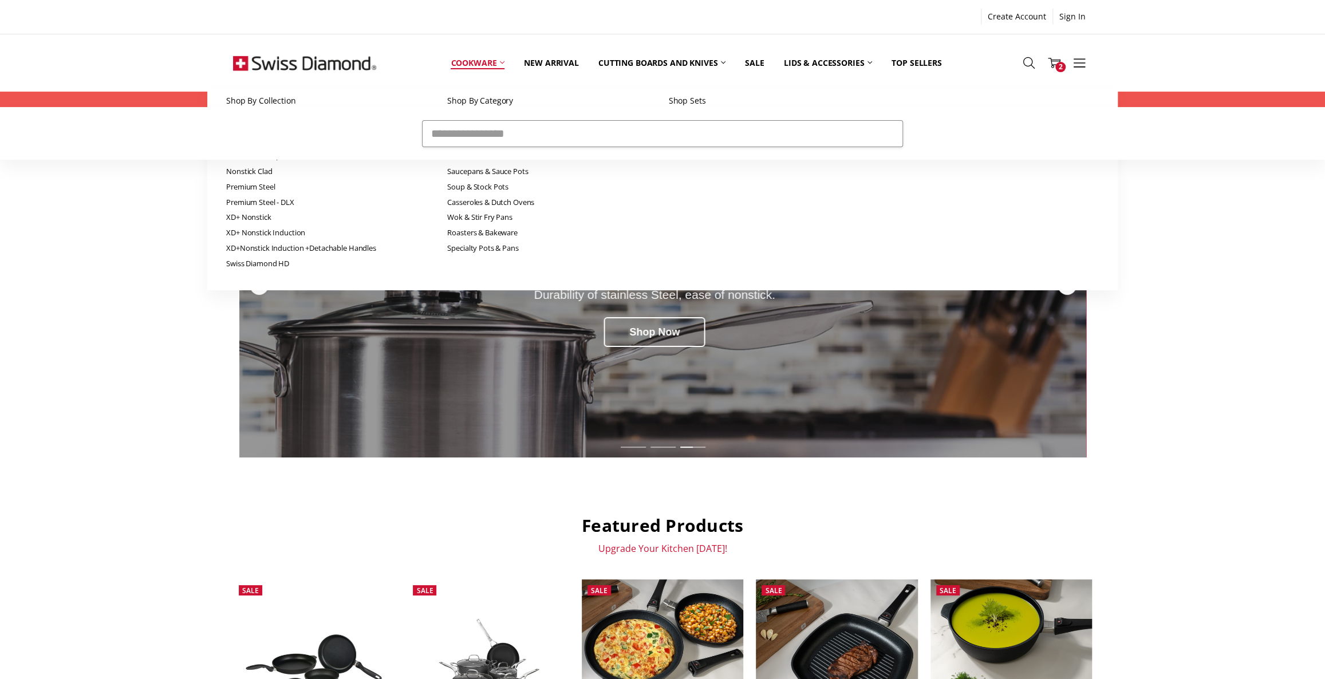
click at [474, 65] on link "Cookware" at bounding box center [477, 62] width 73 height 51
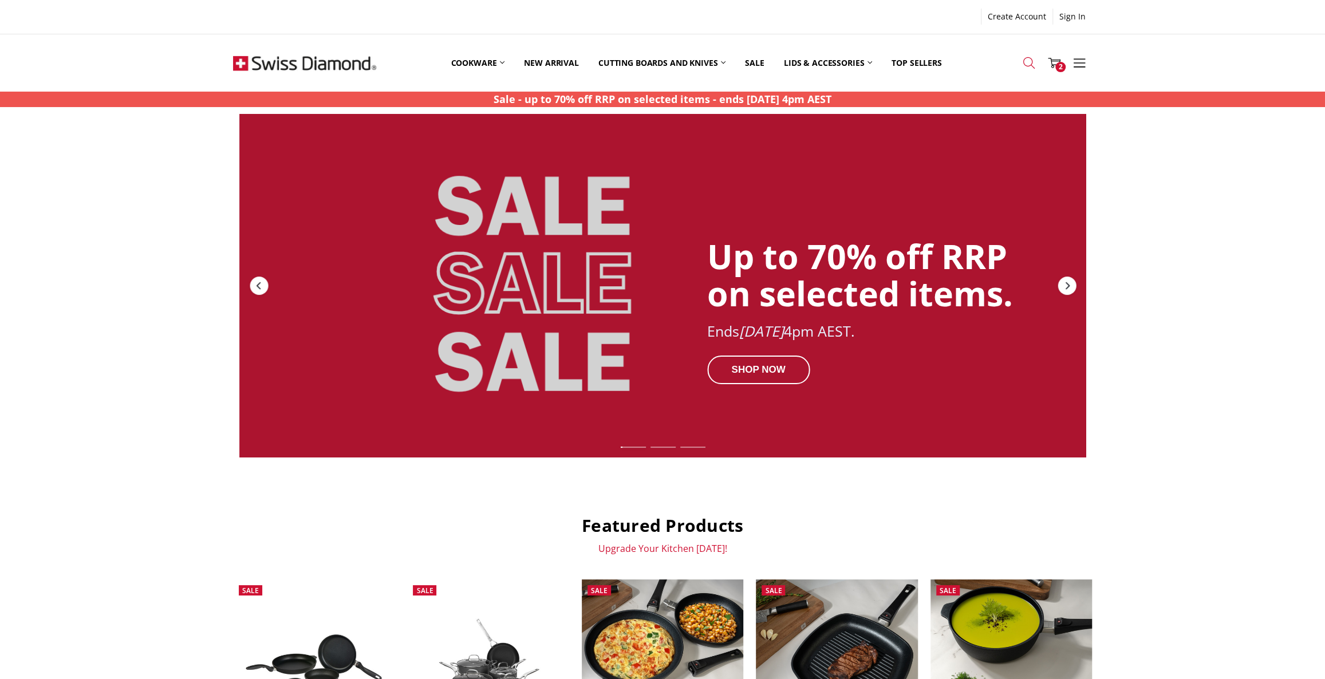
drag, startPoint x: 1026, startPoint y: 61, endPoint x: 1017, endPoint y: 64, distance: 9.8
click at [1026, 62] on icon at bounding box center [1029, 63] width 13 height 13
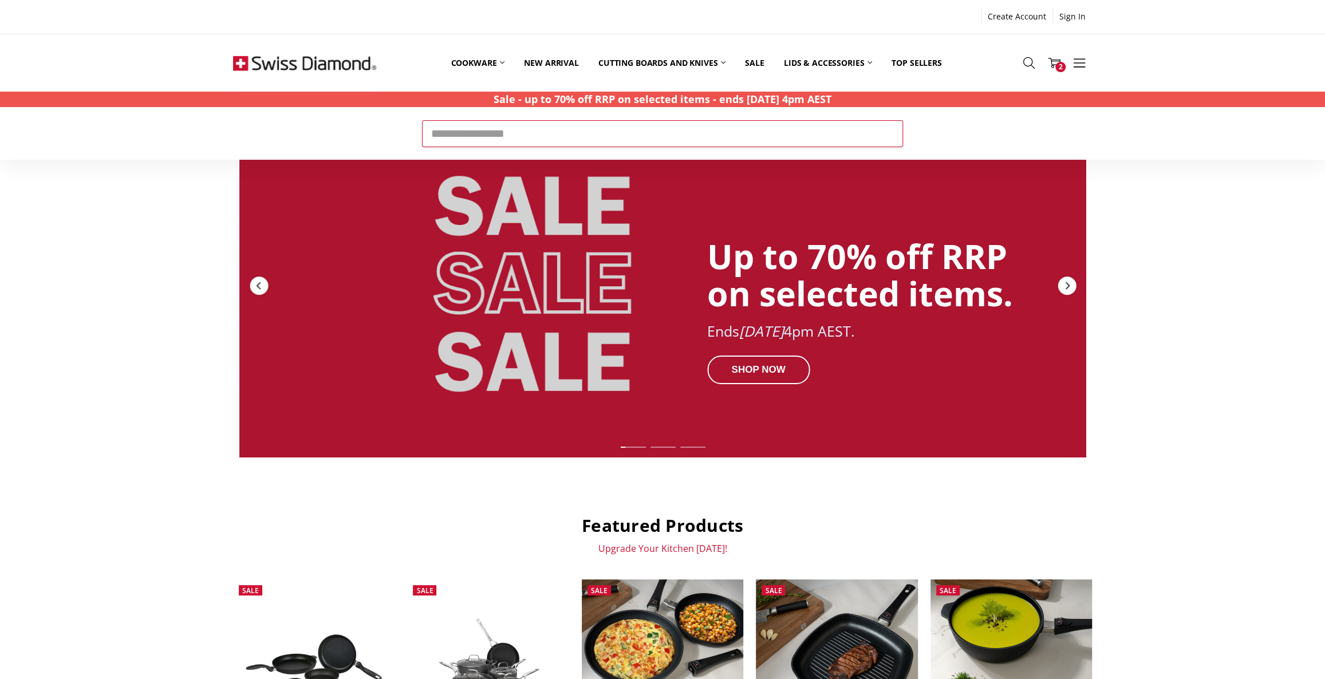
click at [511, 136] on input "Search" at bounding box center [662, 133] width 481 height 26
type input "********"
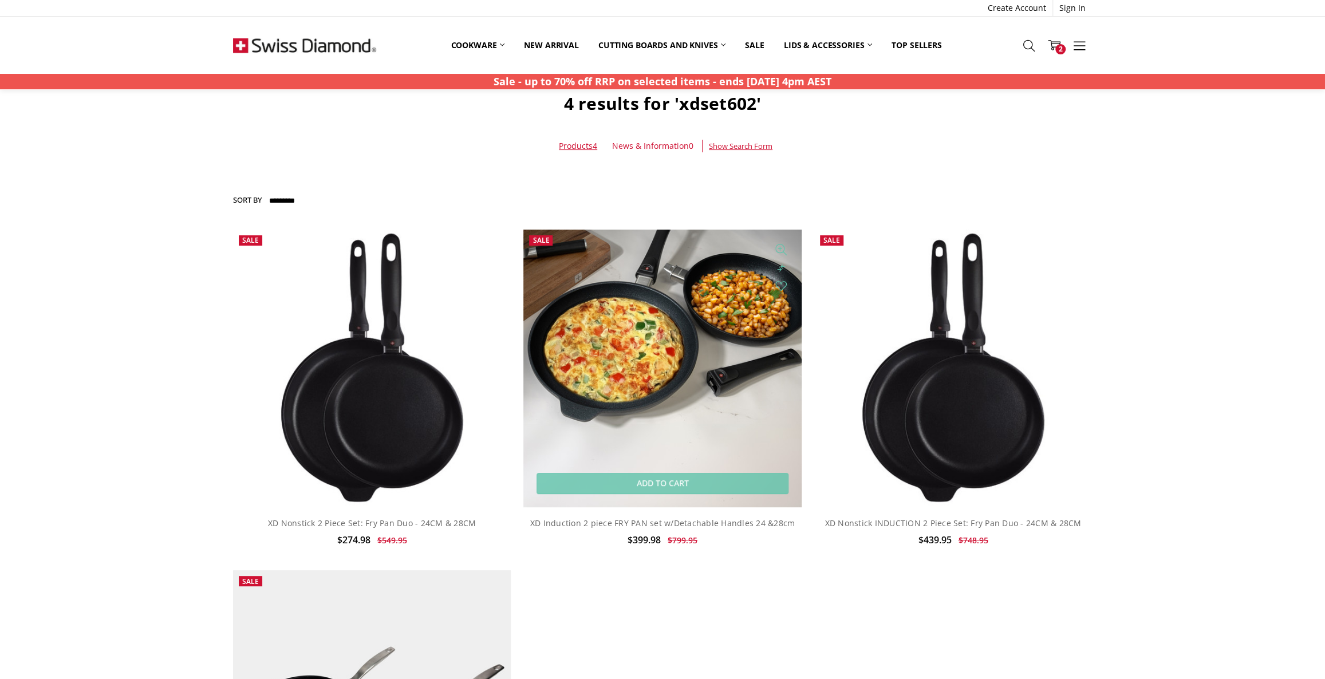
scroll to position [104, 0]
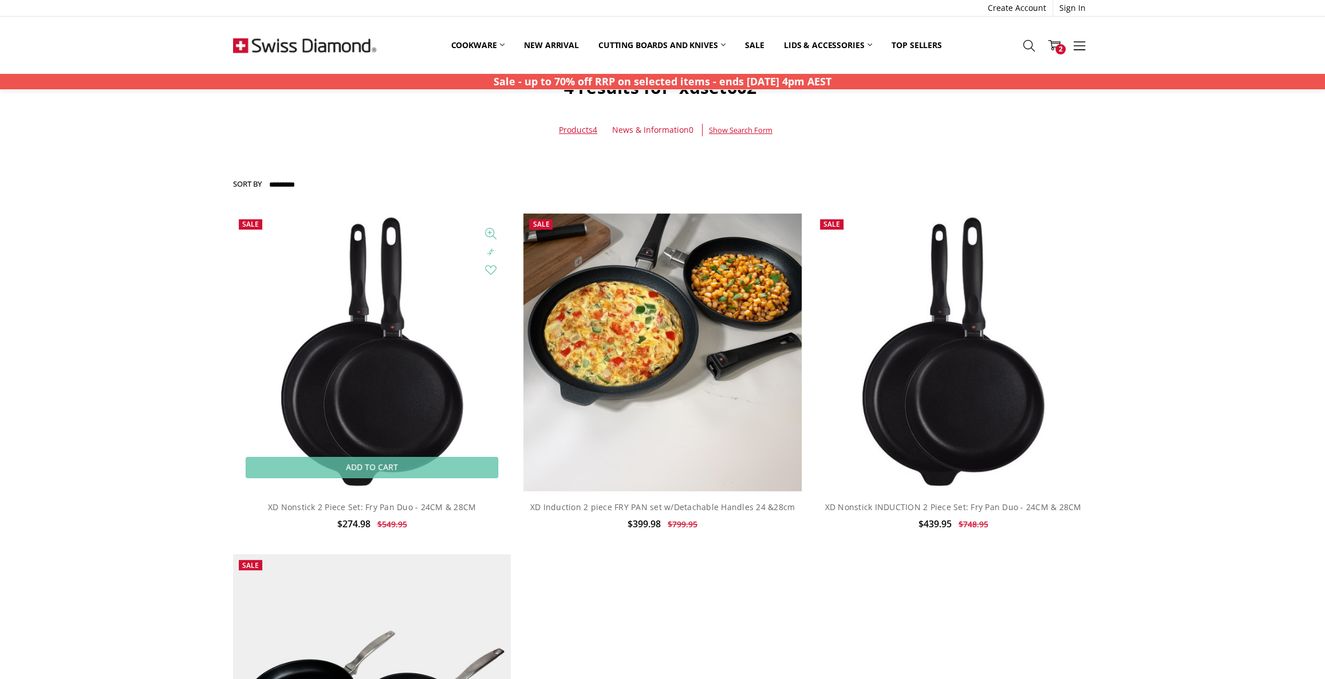
click at [371, 379] on img at bounding box center [372, 353] width 192 height 278
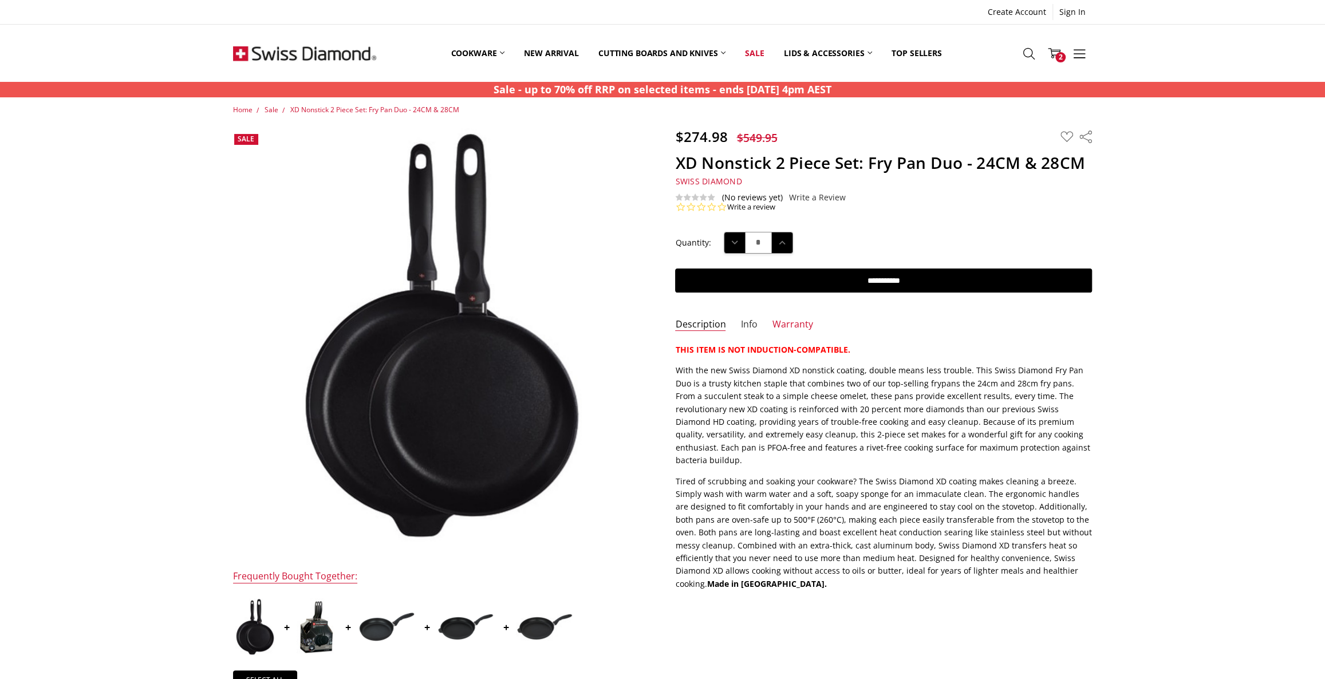
click at [745, 321] on link "Info" at bounding box center [749, 324] width 17 height 13
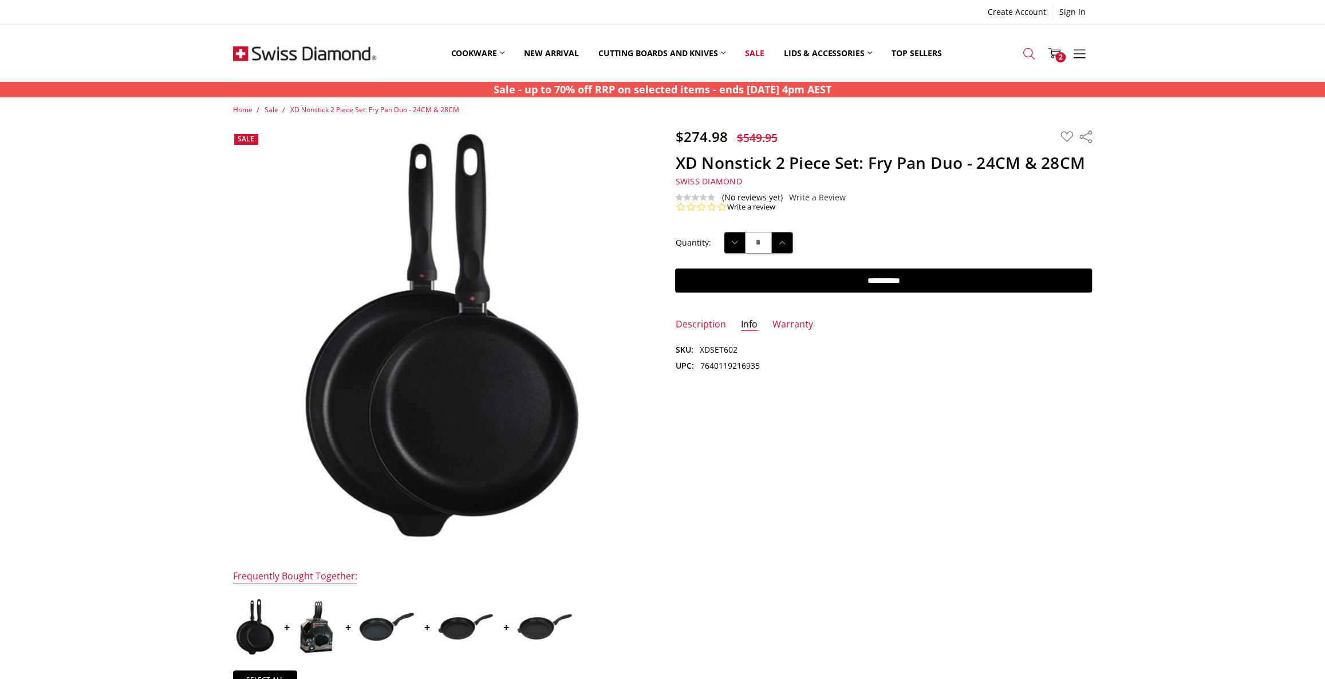
click at [1022, 52] on link "Search" at bounding box center [1029, 52] width 25 height 29
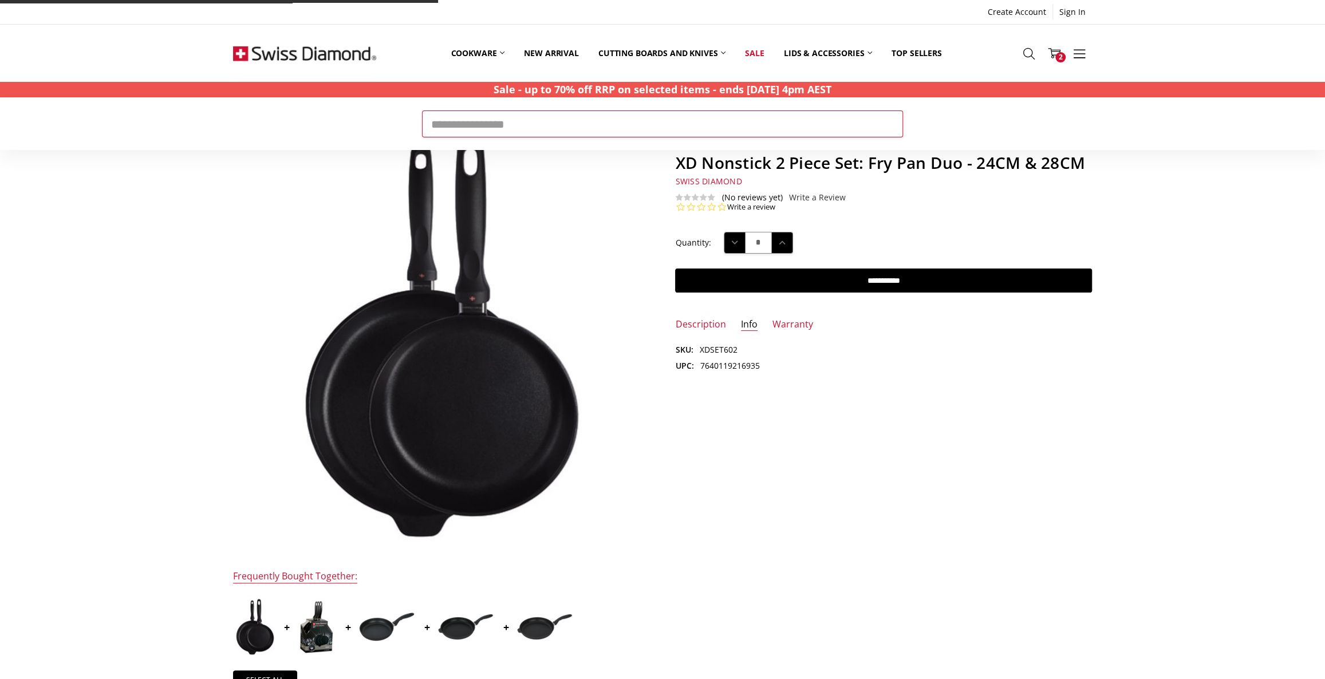
click at [501, 127] on input "Search" at bounding box center [662, 124] width 481 height 26
type input "*******"
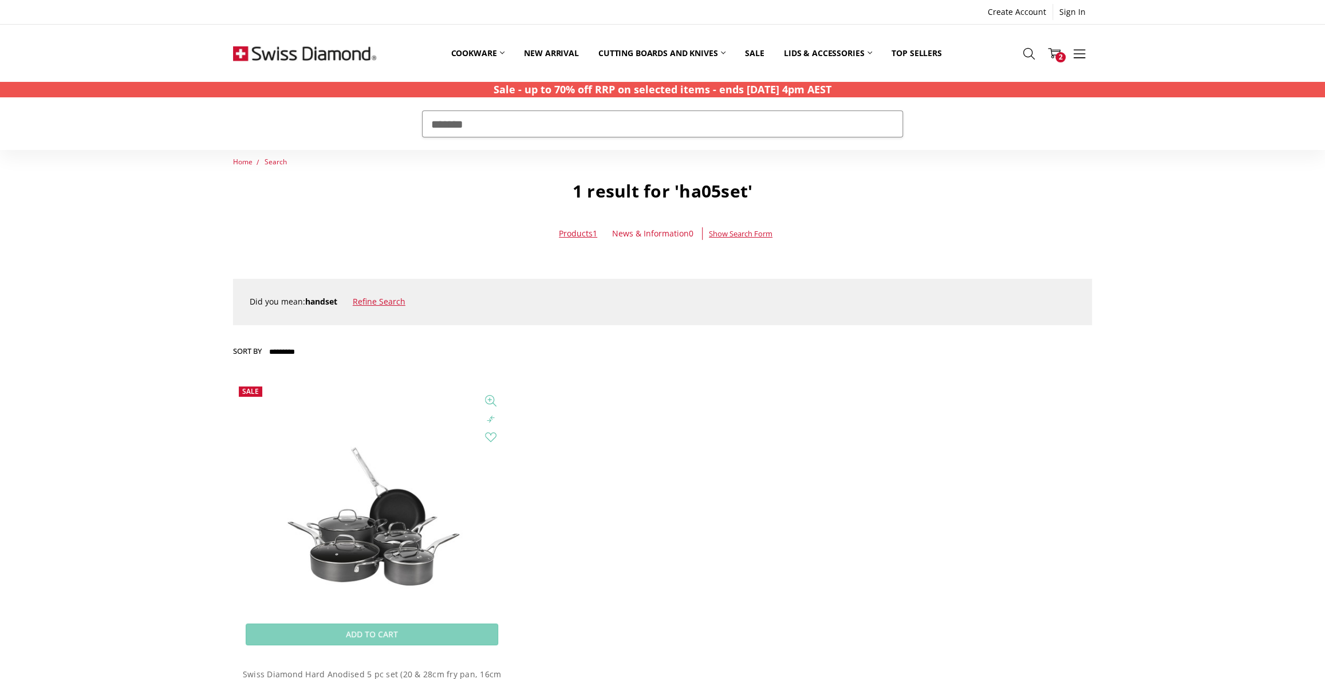
click at [373, 528] on img at bounding box center [372, 519] width 278 height 187
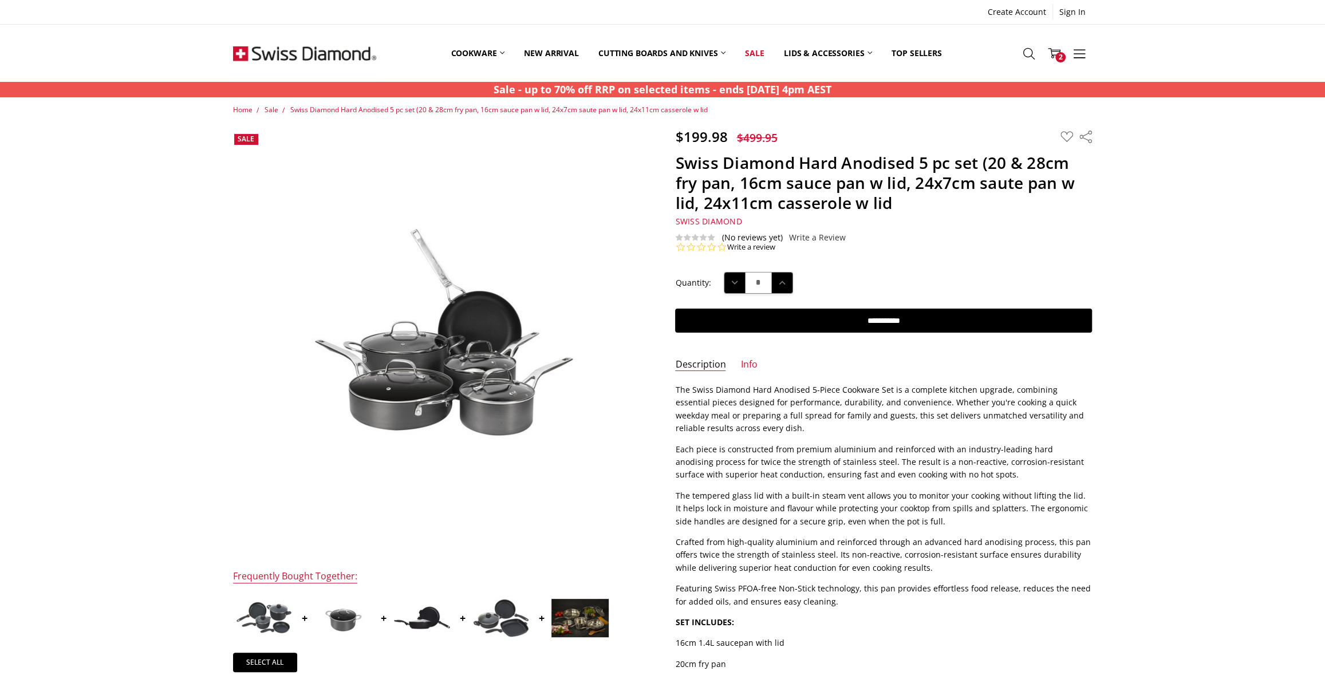
drag, startPoint x: 756, startPoint y: 52, endPoint x: 683, endPoint y: 200, distance: 165.0
click at [756, 52] on link "Sale" at bounding box center [754, 52] width 38 height 51
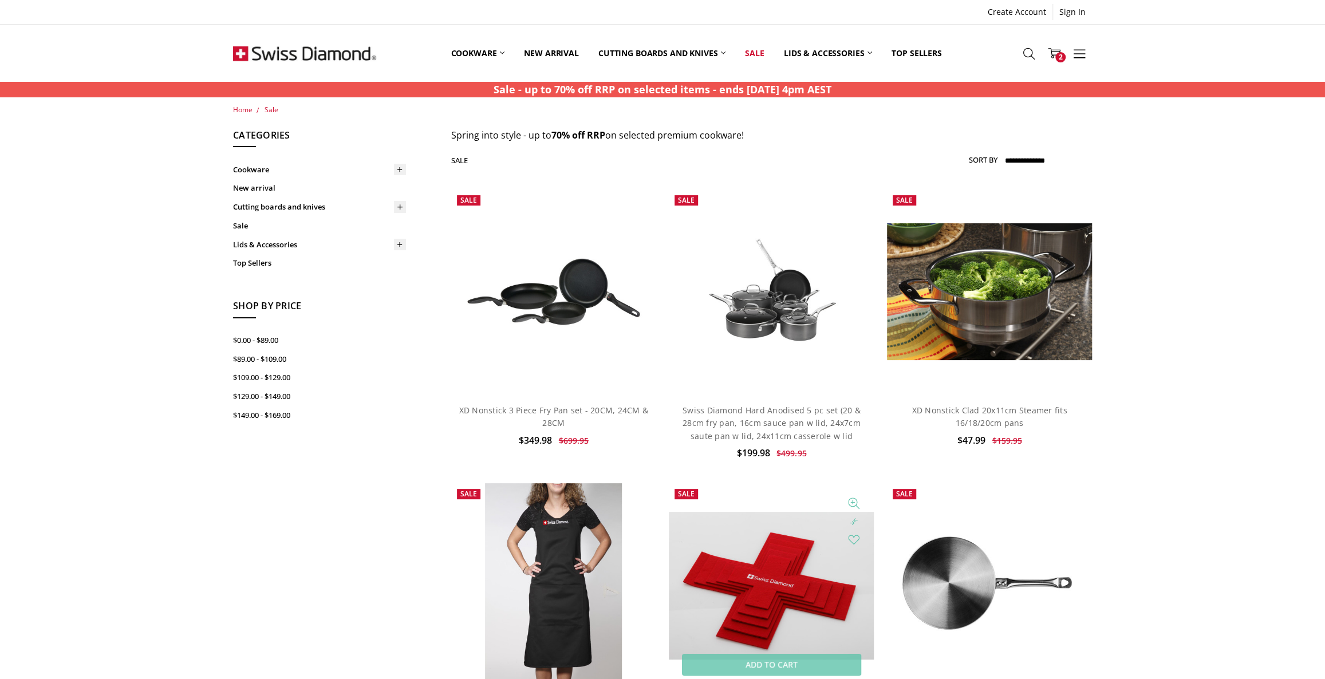
click at [778, 568] on img at bounding box center [771, 586] width 205 height 148
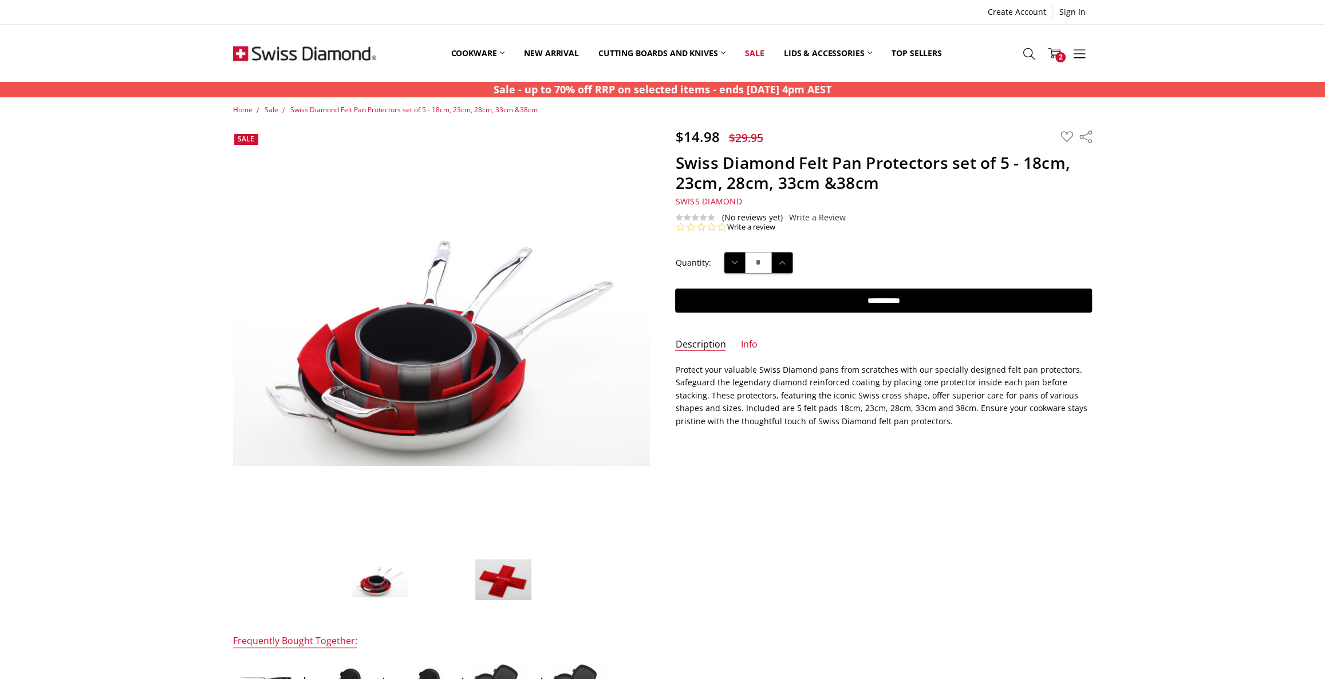
click at [512, 588] on img at bounding box center [503, 580] width 57 height 42
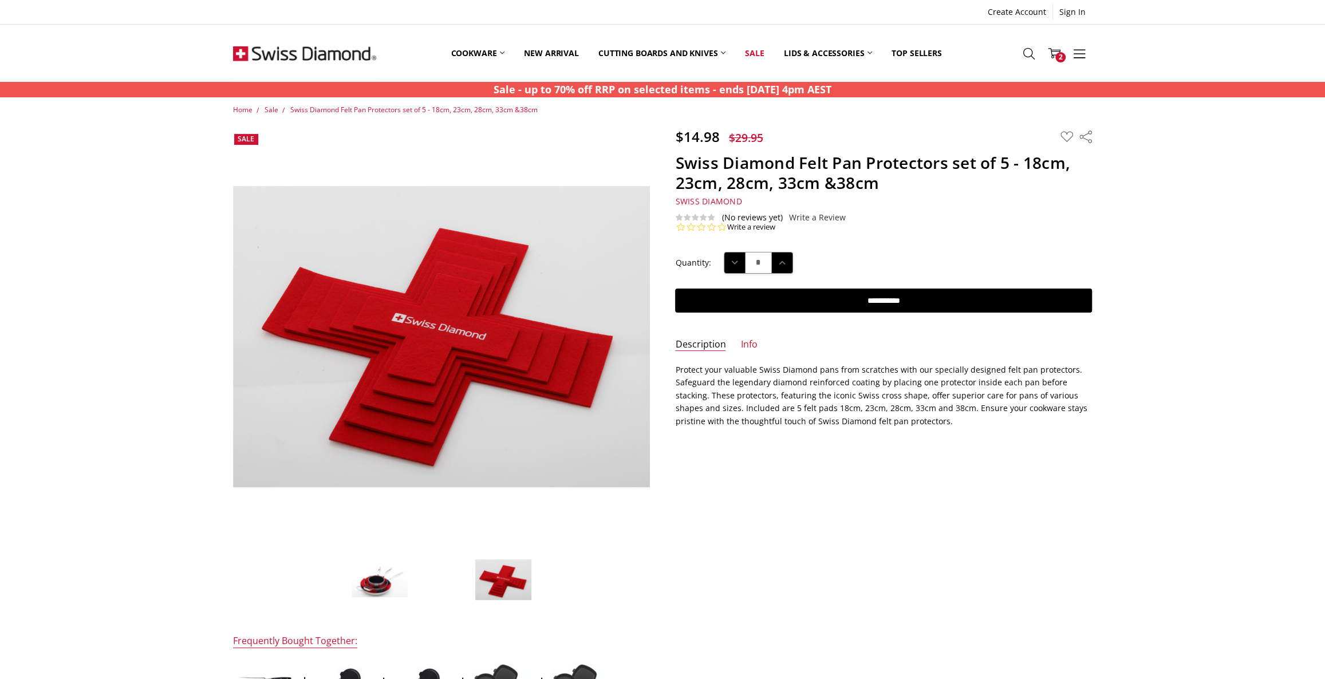
click at [383, 584] on img at bounding box center [379, 580] width 57 height 36
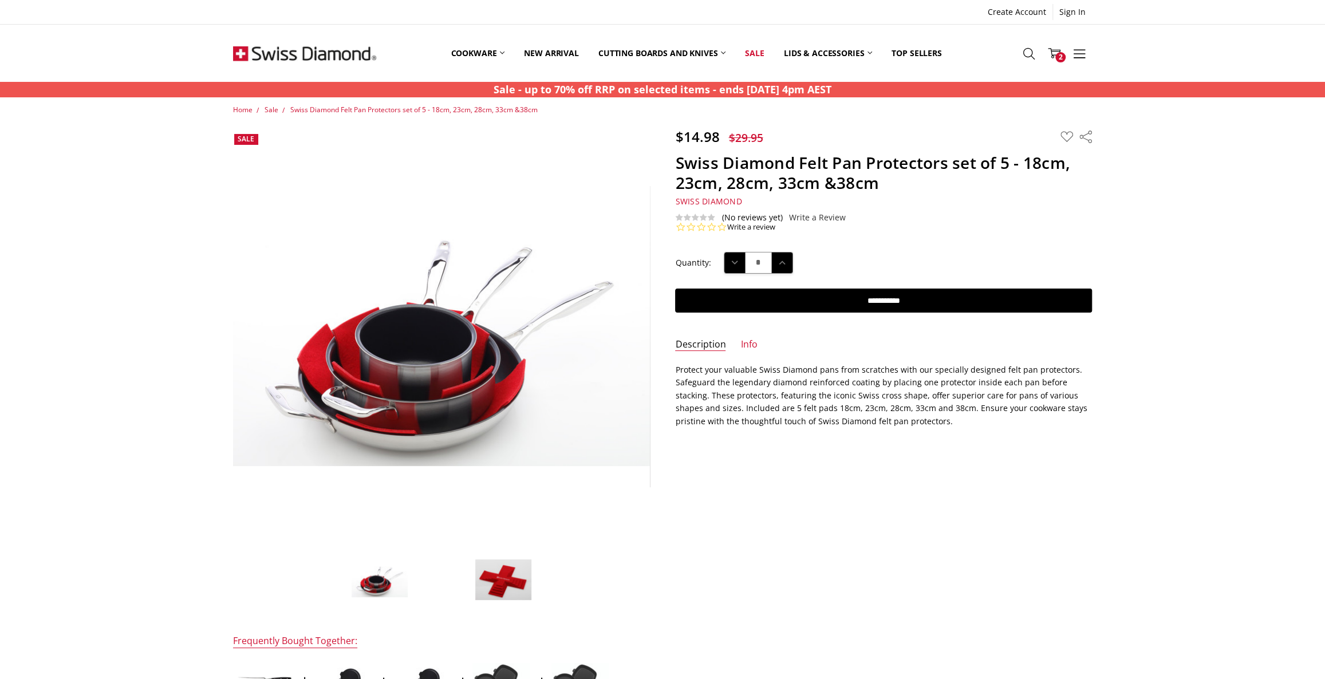
click at [1047, 520] on div "$14.98 $29.95 MSRP: You save Add to Wish List" at bounding box center [663, 493] width 885 height 730
click at [124, 424] on div "Home Sale Swiss Diamond Felt Pan Protectors set of 5 - 18cm, 23cm, 28cm, 33cm &…" at bounding box center [662, 586] width 1325 height 965
click at [789, 544] on div "$14.98 $29.95 MSRP: You save Add to Wish List" at bounding box center [663, 493] width 885 height 730
click at [821, 551] on div "$14.98 $29.95 MSRP: You save Add to Wish List" at bounding box center [663, 493] width 885 height 730
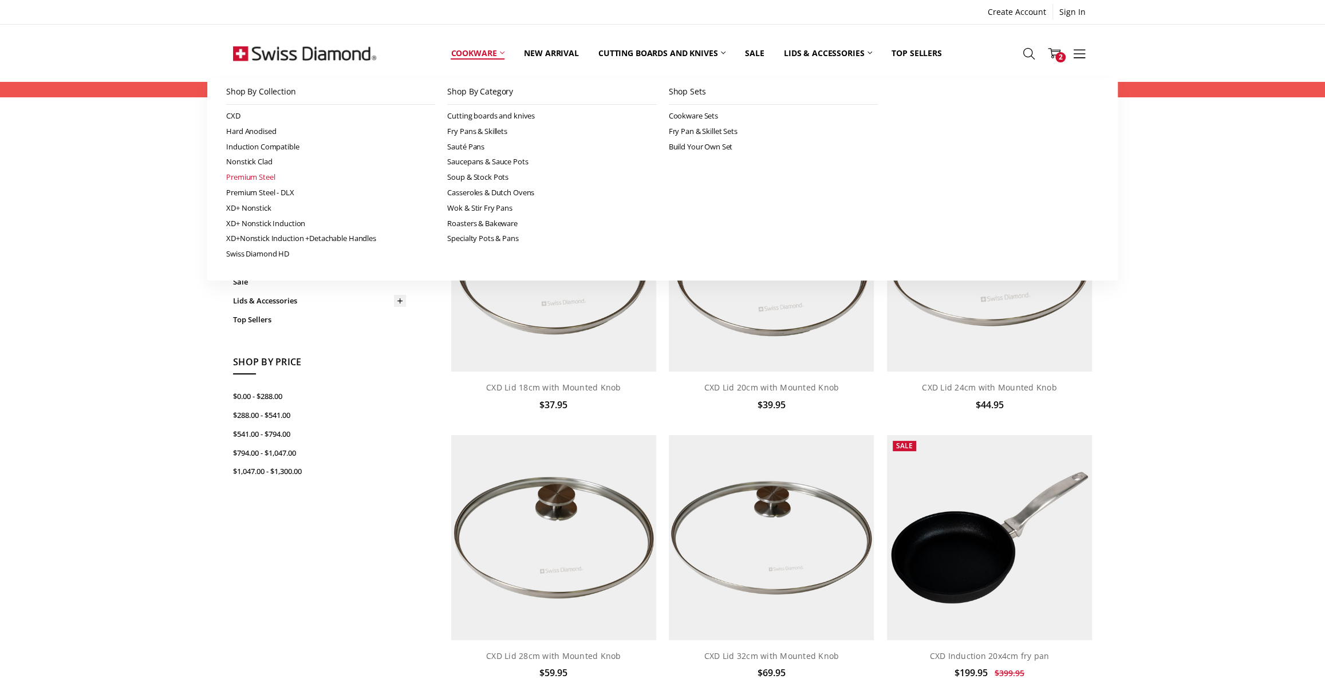
click at [269, 176] on link "Premium Steel" at bounding box center [330, 177] width 209 height 15
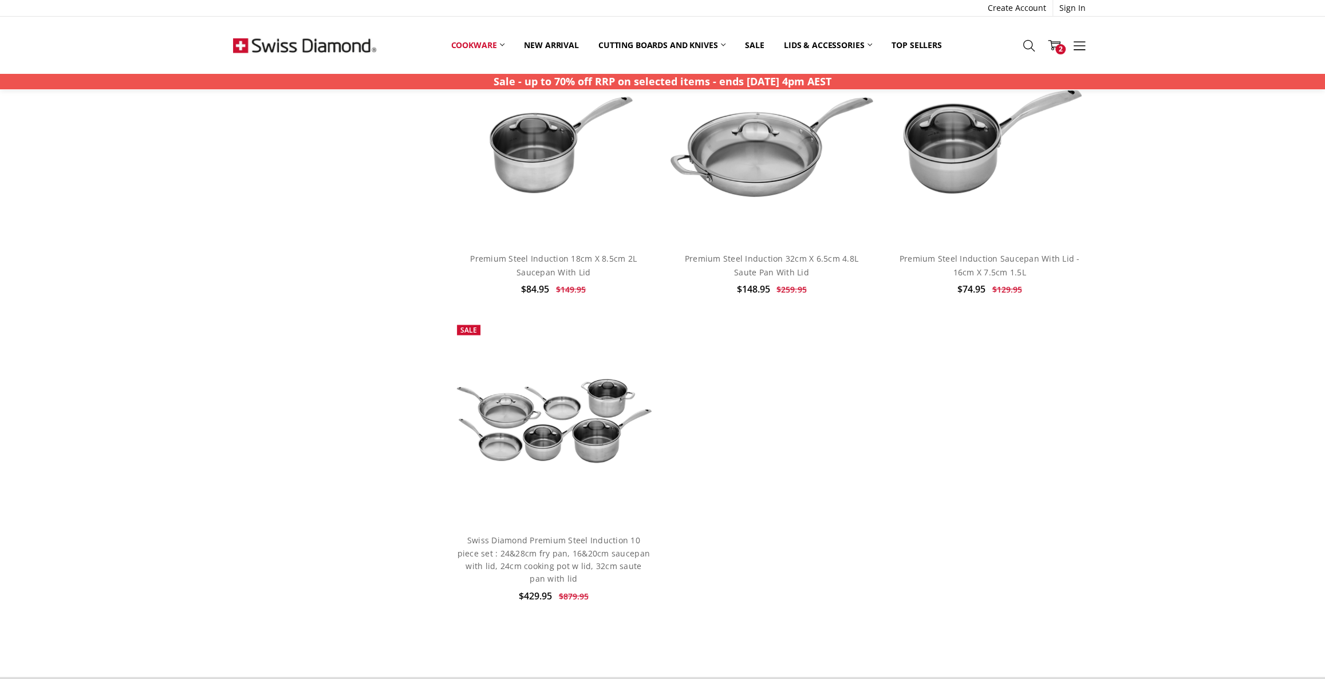
scroll to position [1562, 0]
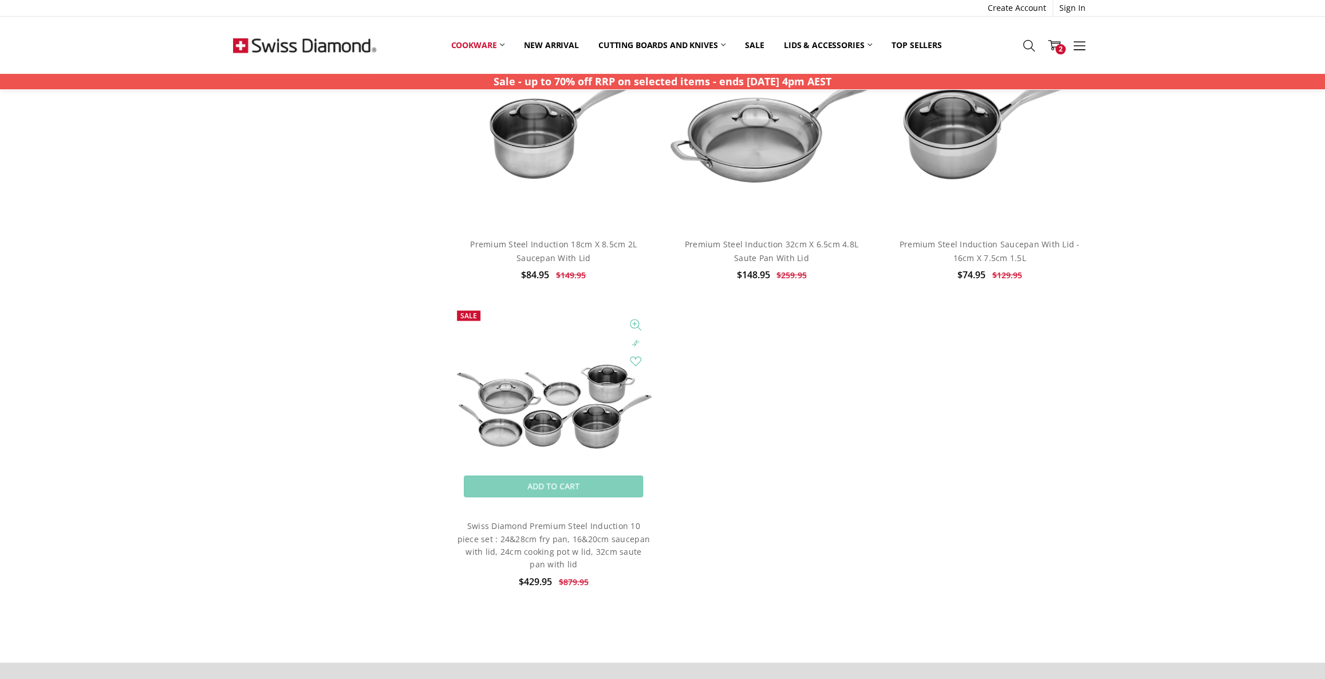
click at [599, 424] on img at bounding box center [553, 407] width 205 height 93
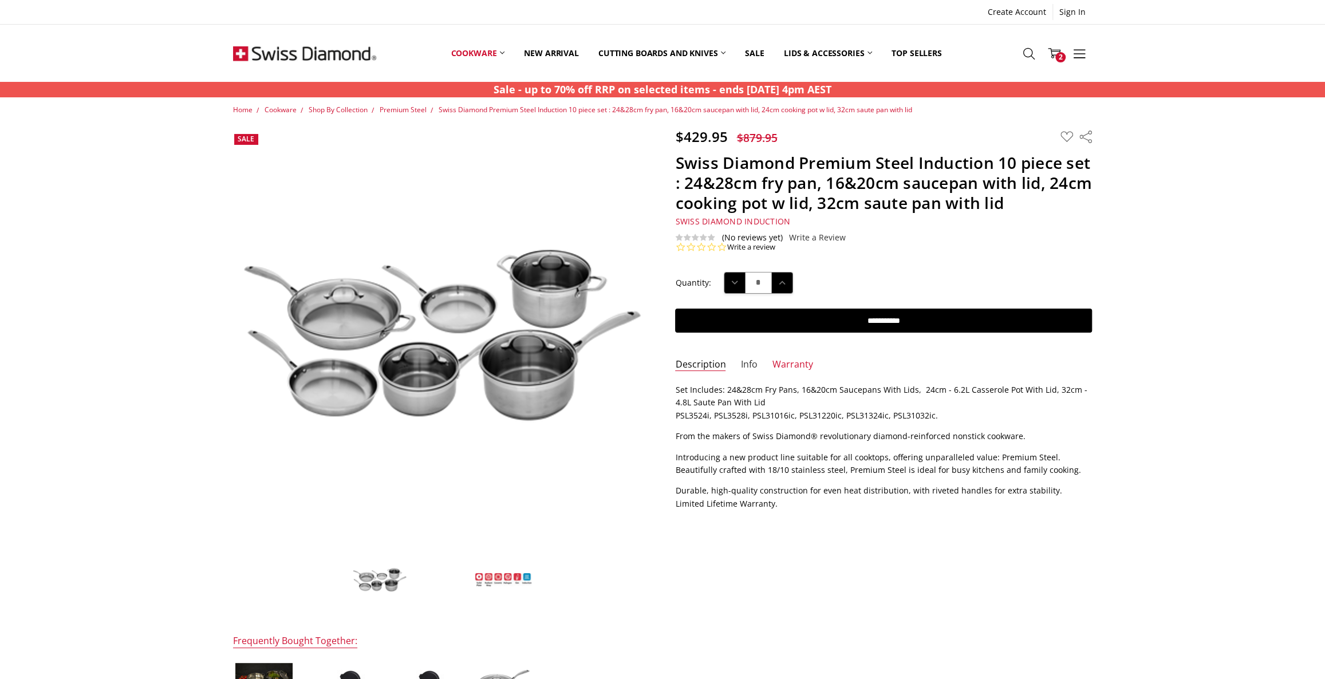
click at [747, 369] on link "Info" at bounding box center [749, 365] width 17 height 13
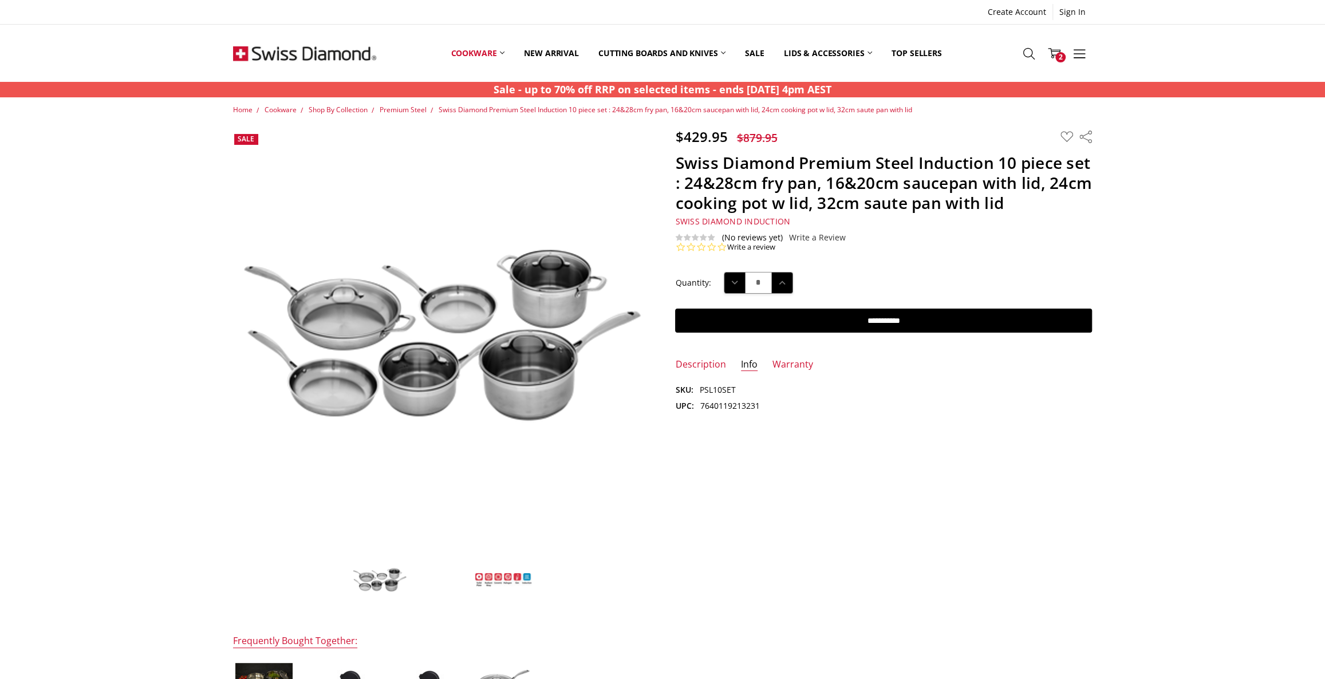
click at [922, 569] on div "$429.95 $879.95 MSRP: You save Add to Wish List" at bounding box center [663, 492] width 885 height 729
click at [899, 562] on div "$429.95 $879.95 MSRP: You save Add to Wish List" at bounding box center [663, 492] width 885 height 729
click at [906, 546] on div "$429.95 $879.95 MSRP: You save Add to Wish List" at bounding box center [663, 492] width 885 height 729
click at [818, 570] on div "$429.95 $879.95 MSRP: You save Add to Wish List" at bounding box center [663, 492] width 885 height 729
click at [923, 566] on div "$429.95 $879.95 MSRP: You save Add to Wish List" at bounding box center [663, 492] width 885 height 729
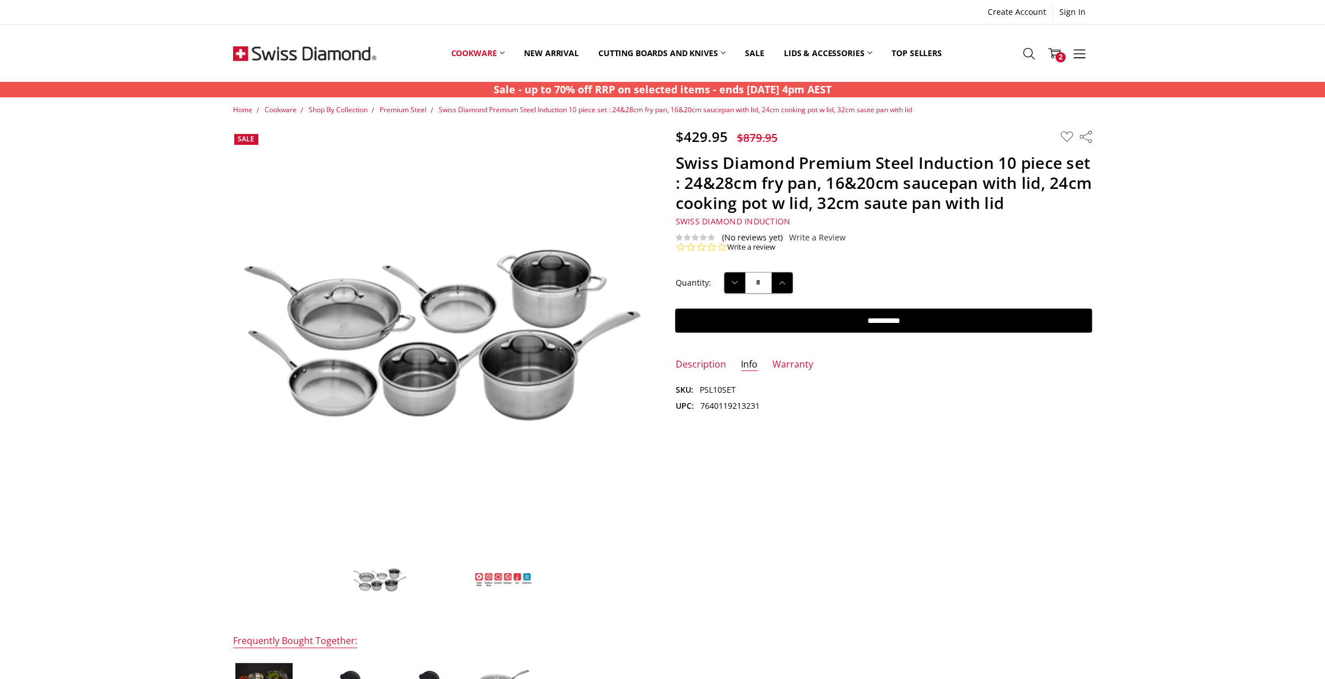
click at [1019, 564] on div "$429.95 $879.95 MSRP: You save Add to Wish List" at bounding box center [663, 492] width 885 height 729
click at [907, 559] on div "$429.95 $879.95 MSRP: You save Add to Wish List" at bounding box center [663, 492] width 885 height 729
click at [839, 581] on div "$429.95 $879.95 MSRP: You save Add to Wish List" at bounding box center [663, 492] width 885 height 729
click at [1014, 509] on div "$429.95 $879.95 MSRP: You save Add to Wish List" at bounding box center [663, 492] width 885 height 729
click at [883, 532] on div "$429.95 $879.95 MSRP: You save Add to Wish List" at bounding box center [663, 492] width 885 height 729
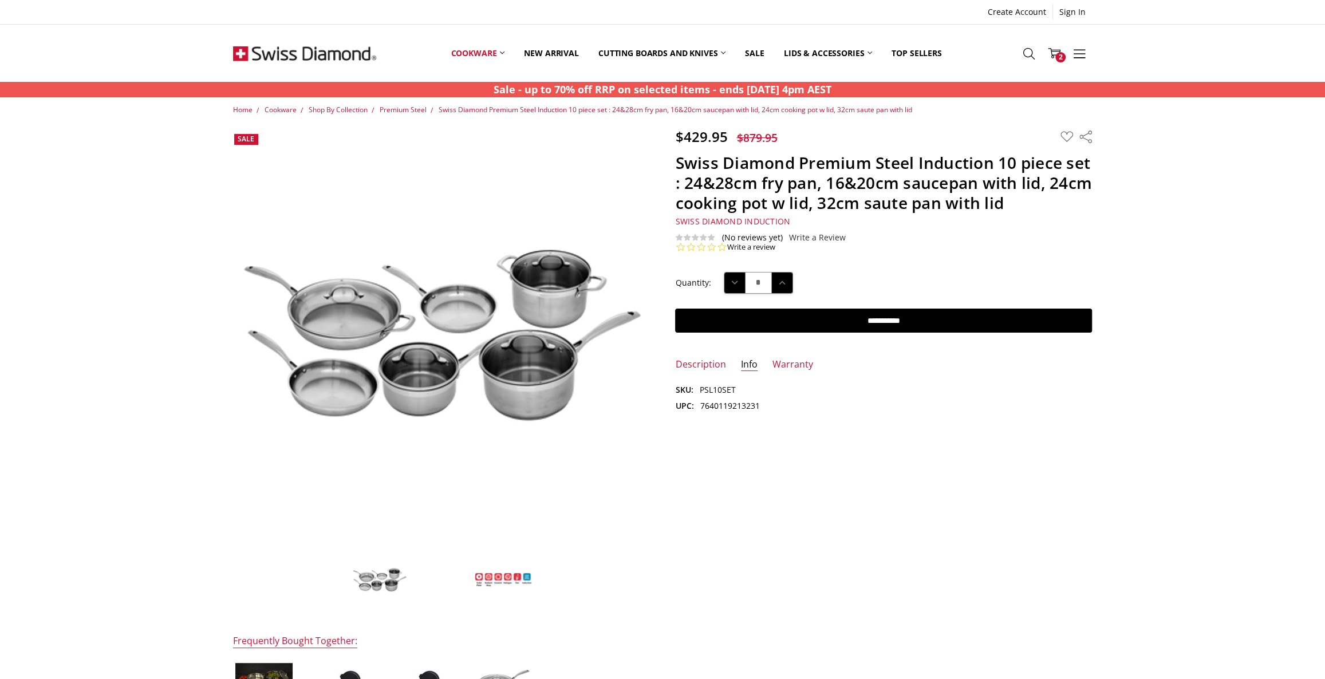
click at [882, 526] on div "$429.95 $879.95 MSRP: You save Add to Wish List" at bounding box center [663, 492] width 885 height 729
click at [723, 520] on div "$429.95 $879.95 MSRP: You save Add to Wish List" at bounding box center [663, 492] width 885 height 729
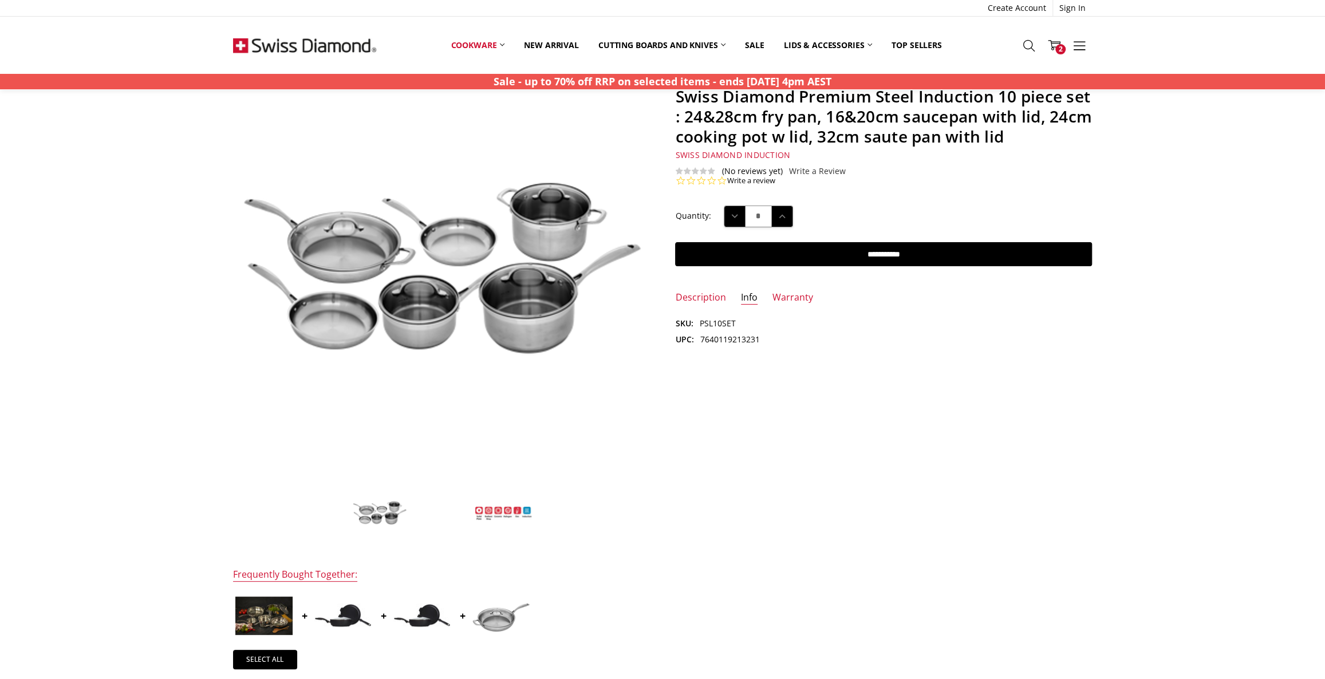
scroll to position [52, 0]
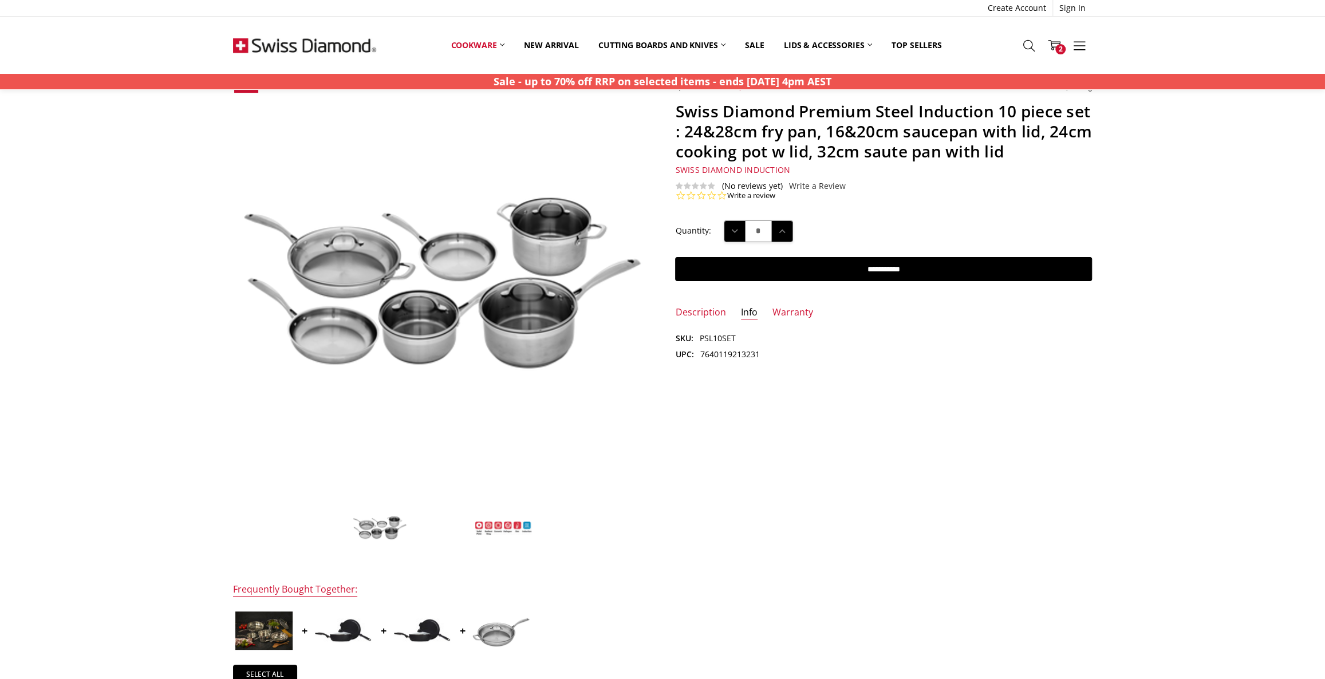
drag, startPoint x: 853, startPoint y: 515, endPoint x: 830, endPoint y: 553, distance: 44.5
click at [853, 515] on div "$429.95 $879.95 MSRP: You save Add to Wish List" at bounding box center [663, 440] width 885 height 729
click at [916, 549] on div "$429.95 $879.95 MSRP: You save Add to Wish List" at bounding box center [663, 440] width 885 height 729
click at [1040, 367] on div "$429.95 $879.95 MSRP: You save Add to Wish List" at bounding box center [663, 440] width 885 height 729
click at [1086, 516] on div "$429.95 $879.95 MSRP: You save Add to Wish List" at bounding box center [663, 440] width 885 height 729
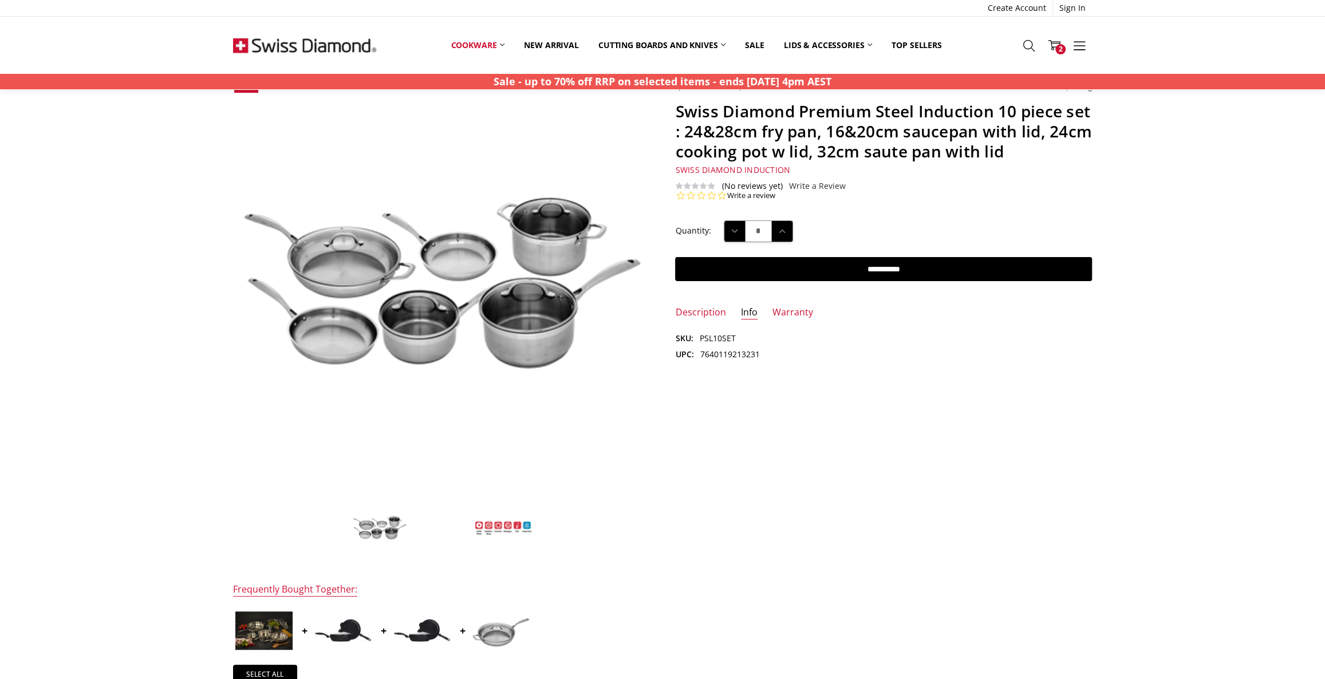
click at [308, 49] on img at bounding box center [304, 45] width 143 height 57
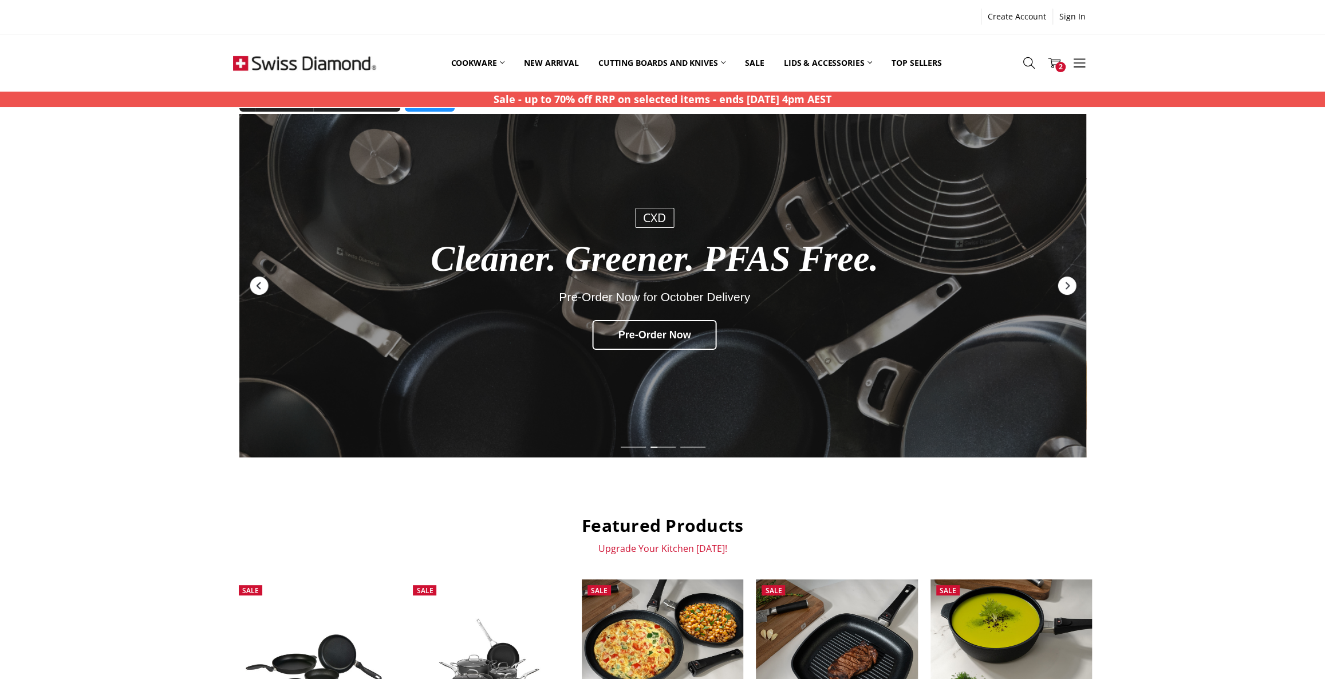
click at [258, 284] on icon "Previous" at bounding box center [258, 285] width 4 height 7
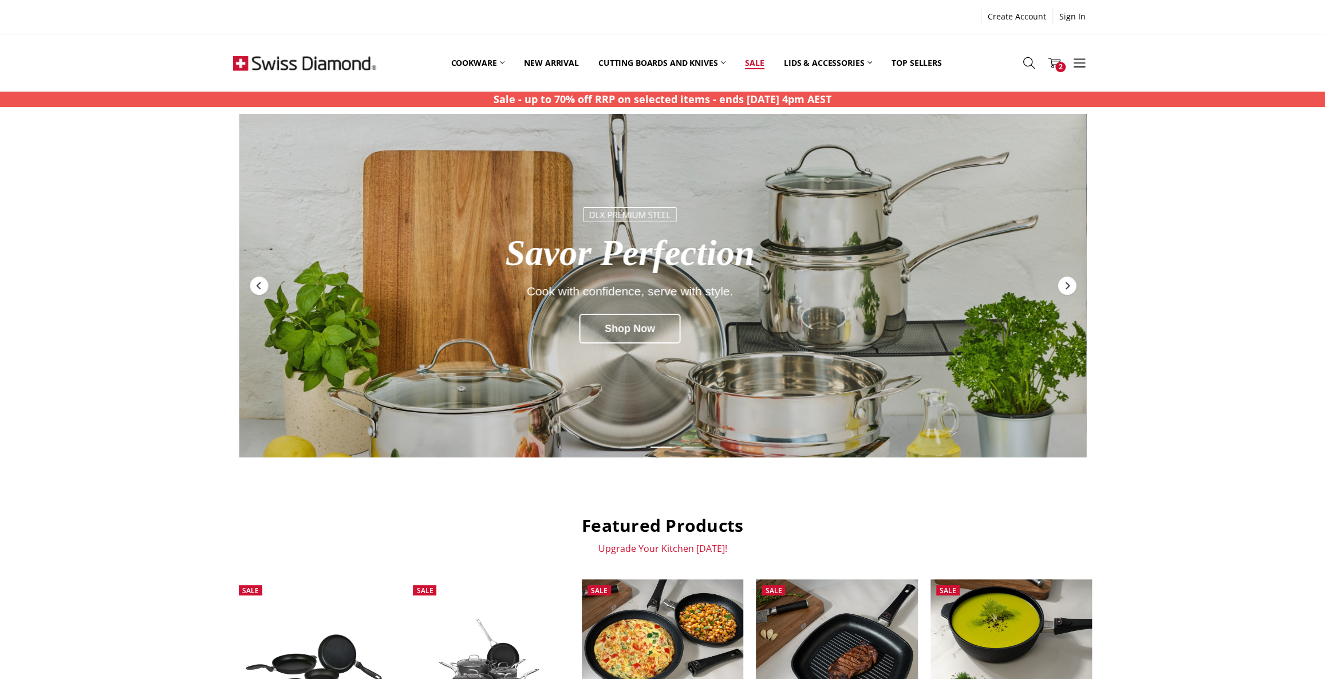
click at [757, 57] on link "Sale" at bounding box center [754, 62] width 38 height 51
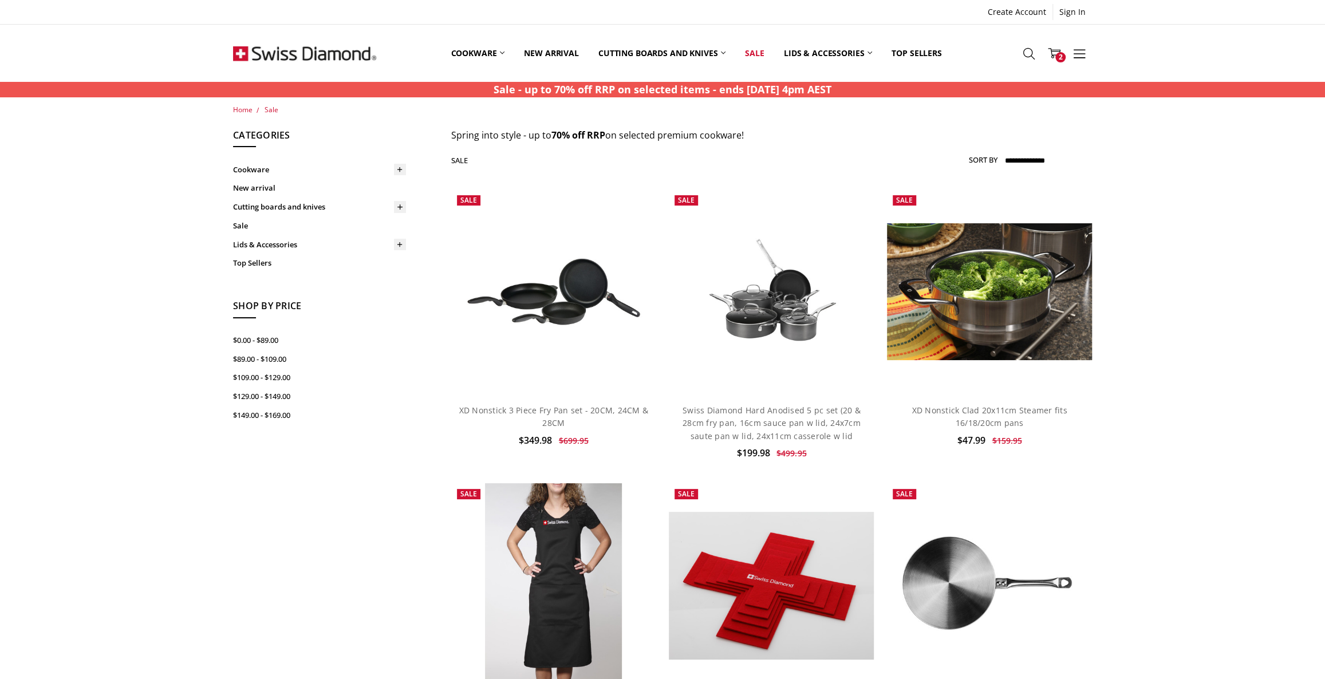
drag, startPoint x: 453, startPoint y: 133, endPoint x: 756, endPoint y: 138, distance: 303.6
click at [756, 138] on p "Spring into style - up to 70% off RRP on selected premium cookware!" at bounding box center [771, 135] width 641 height 15
copy span "Spring into style - up to 70% off RRP on selected premium cookware!"
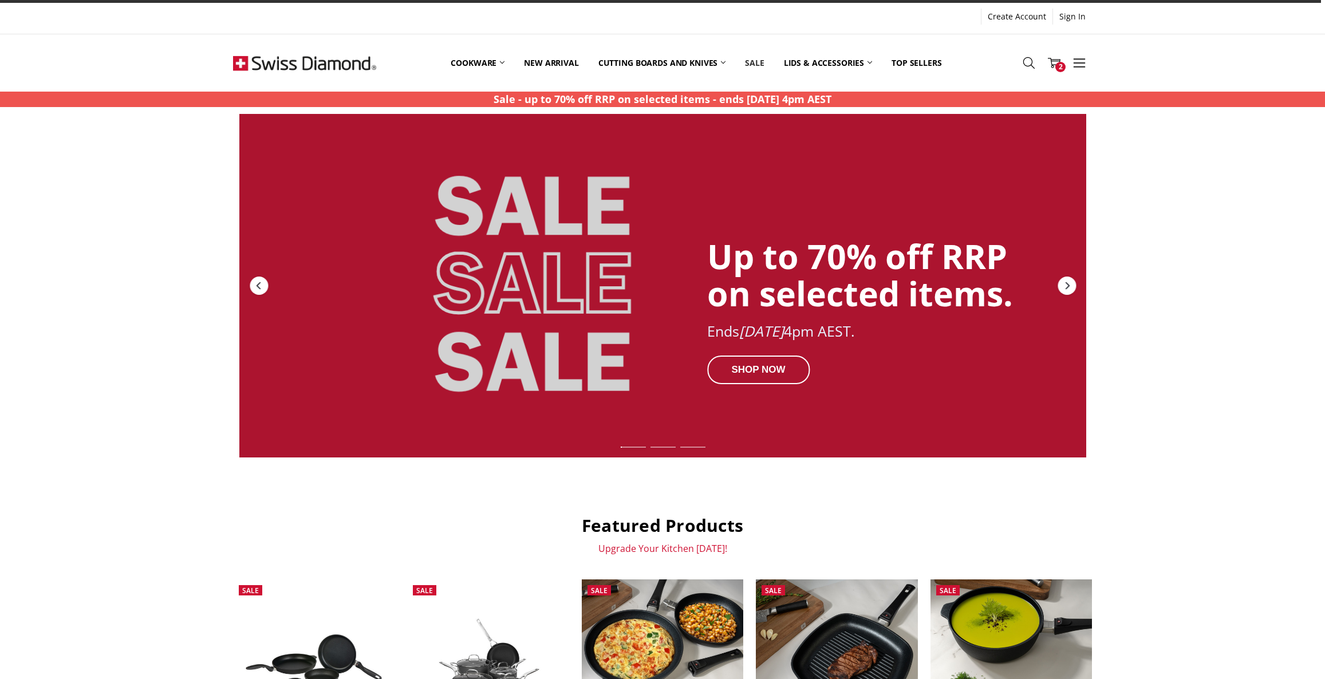
click at [754, 63] on link "Sale" at bounding box center [754, 62] width 38 height 51
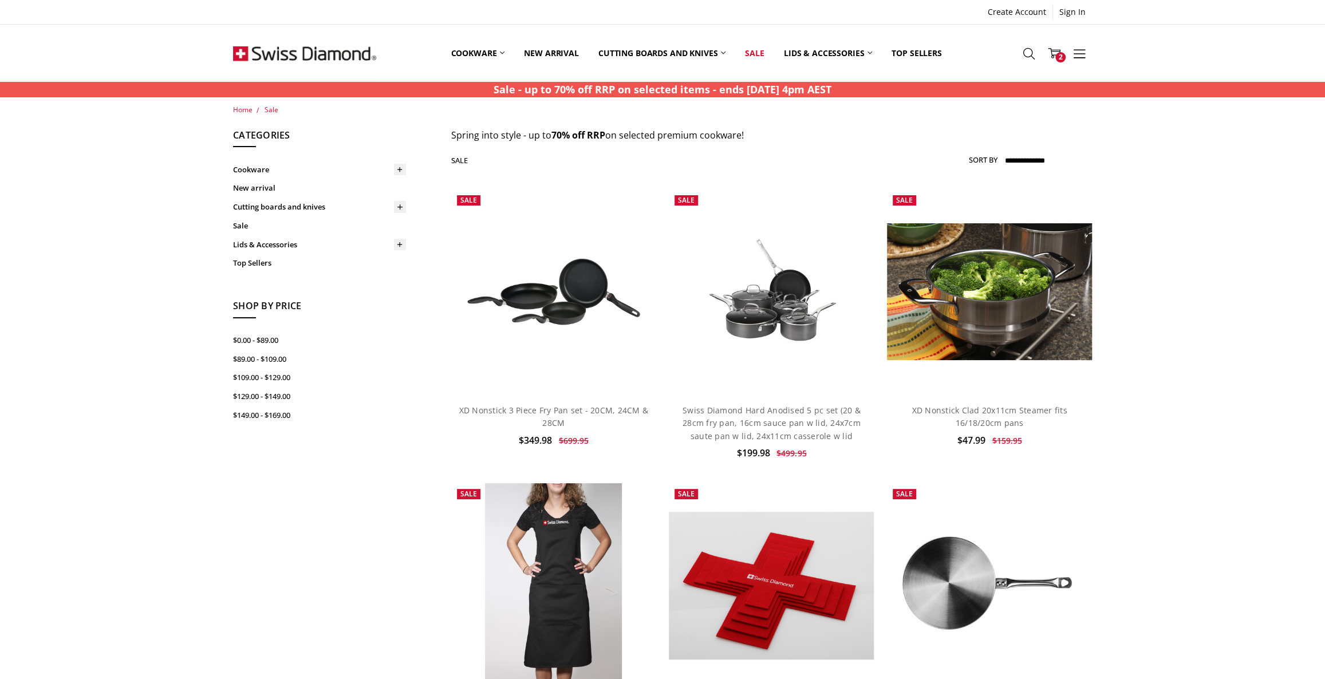
click at [267, 50] on img at bounding box center [304, 53] width 143 height 57
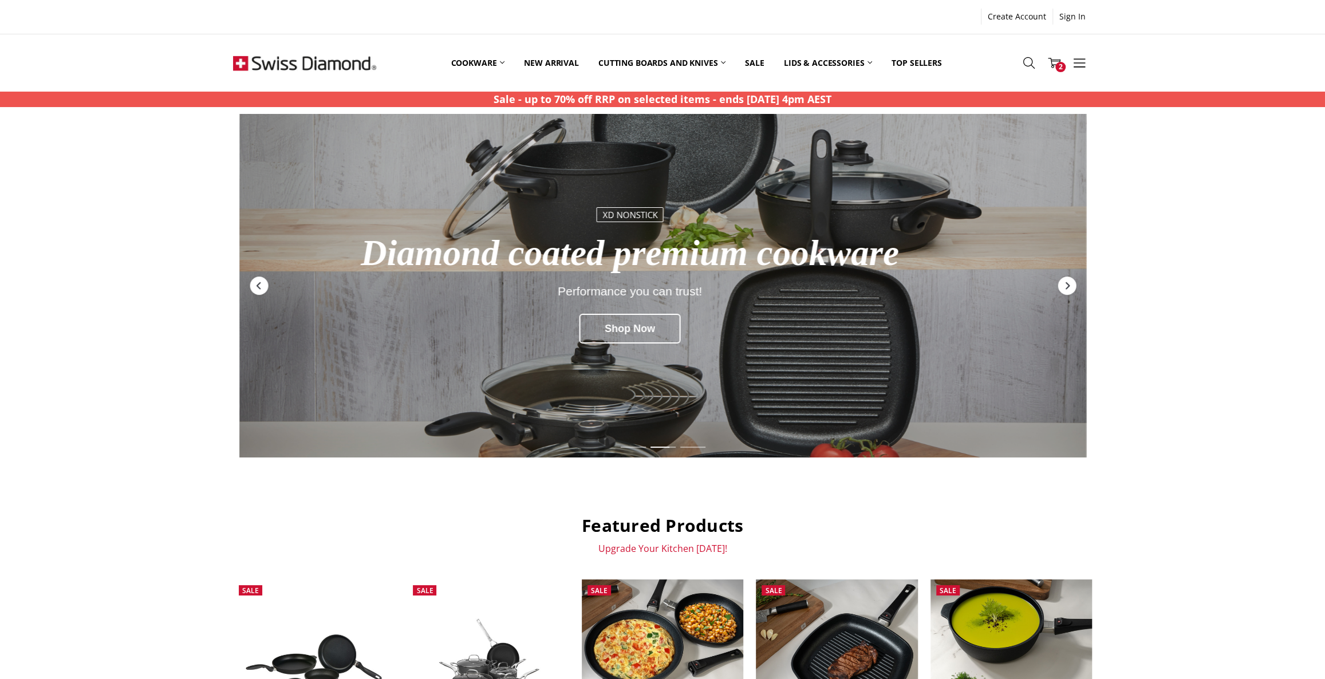
click at [326, 61] on img at bounding box center [304, 62] width 143 height 57
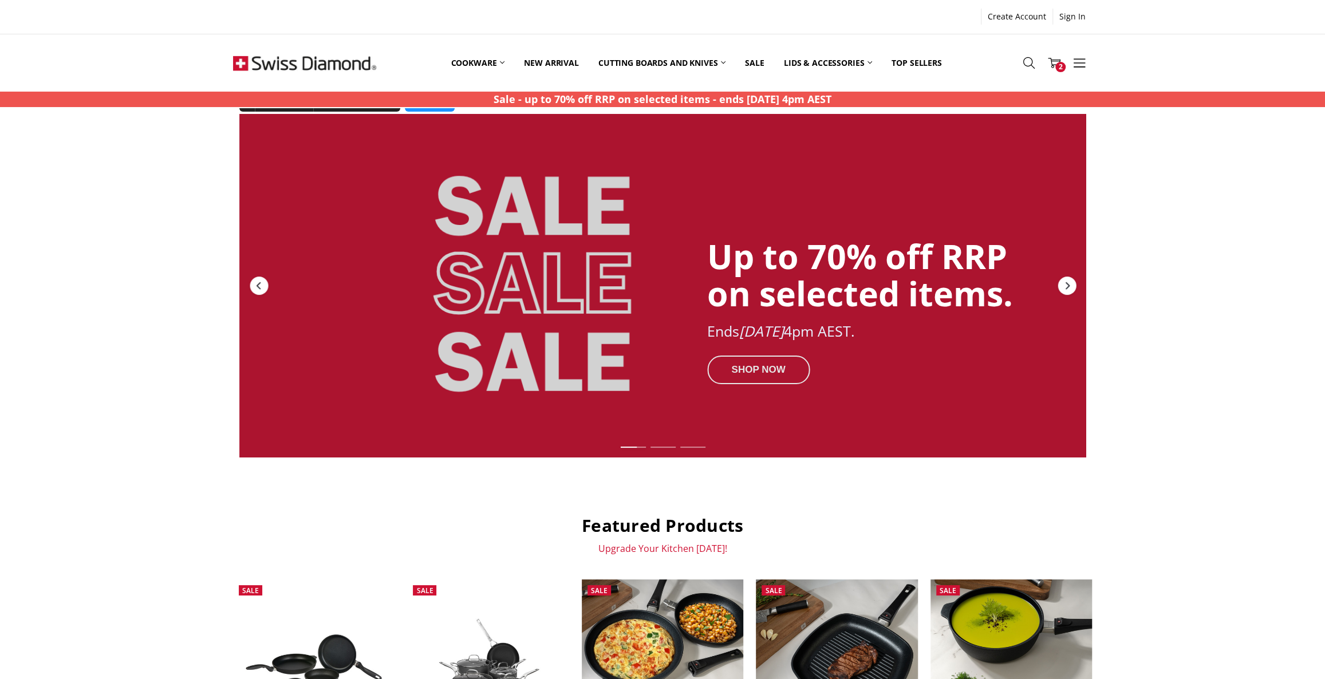
drag, startPoint x: 734, startPoint y: 373, endPoint x: 725, endPoint y: 377, distance: 9.3
click at [734, 374] on div "SHOP NOW" at bounding box center [758, 369] width 103 height 29
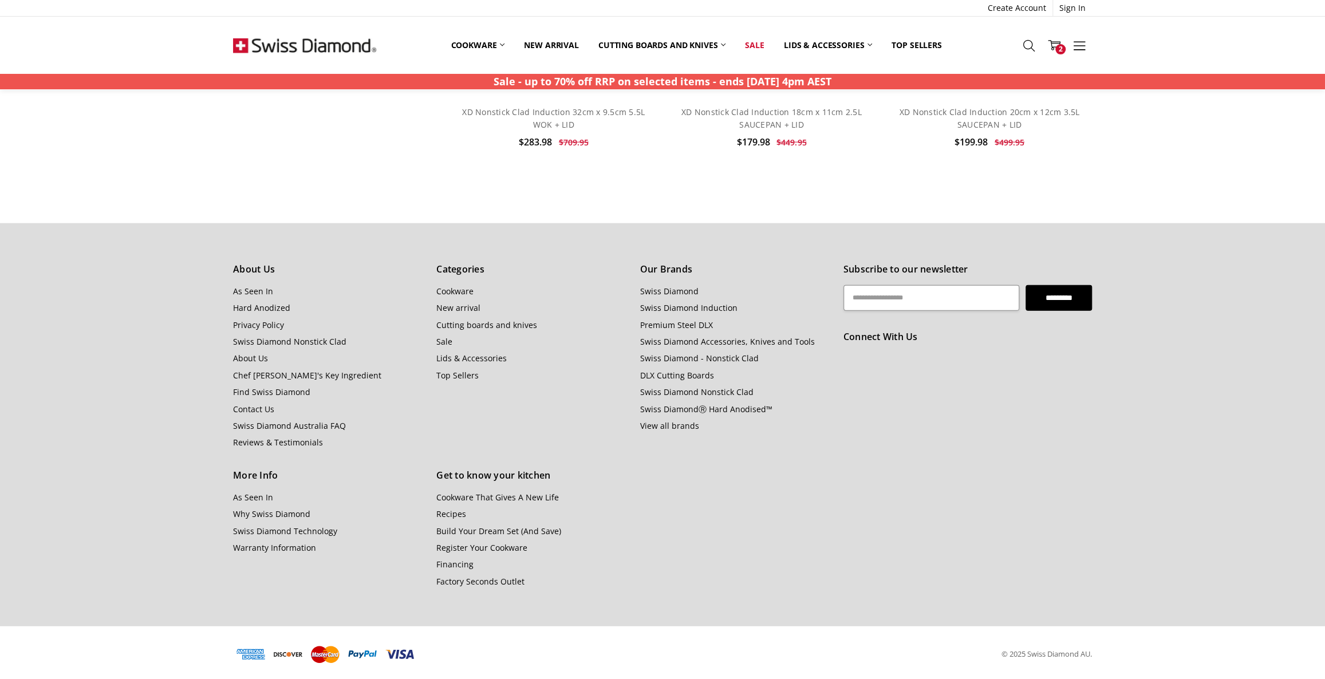
scroll to position [2283, 0]
